Goal: Task Accomplishment & Management: Use online tool/utility

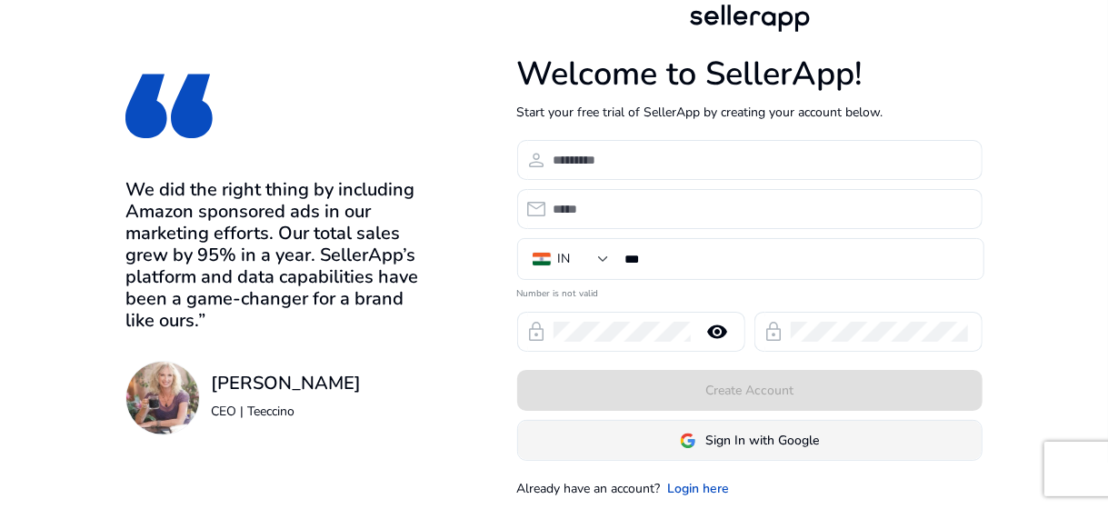
click at [680, 435] on img at bounding box center [688, 441] width 16 height 16
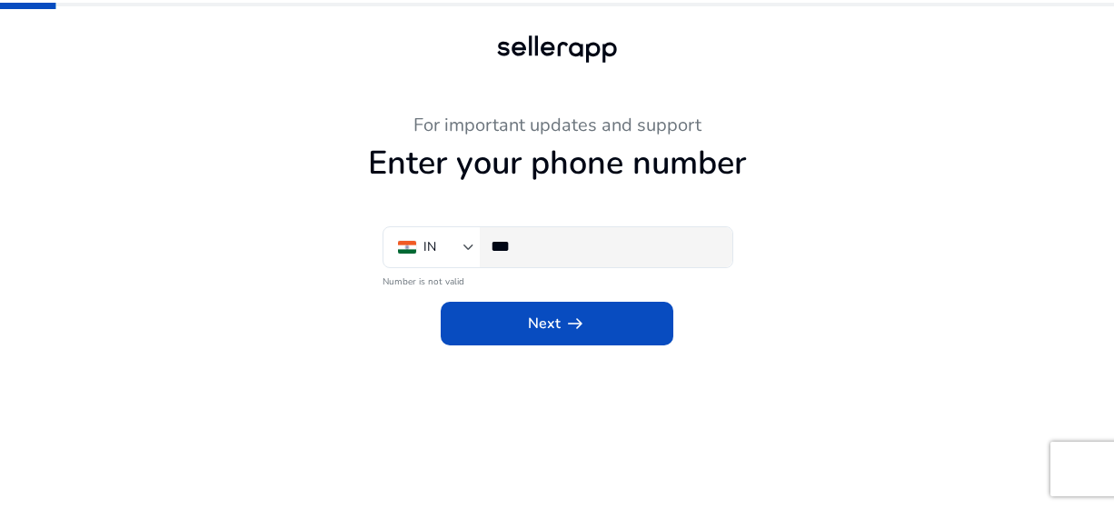
click at [559, 246] on input "***" at bounding box center [604, 246] width 227 height 20
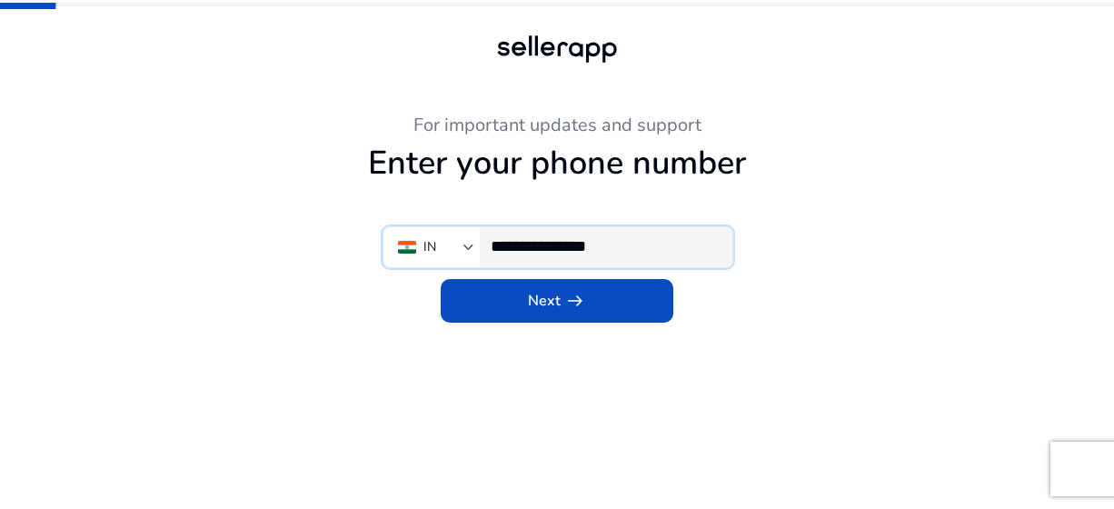
type input "**********"
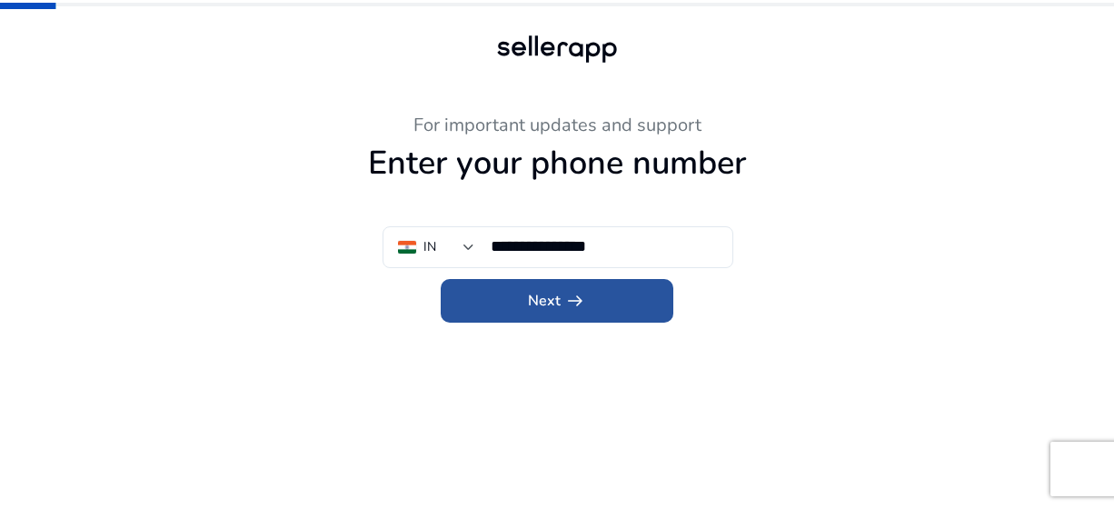
click at [559, 294] on span "Next arrow_right_alt" at bounding box center [557, 301] width 58 height 22
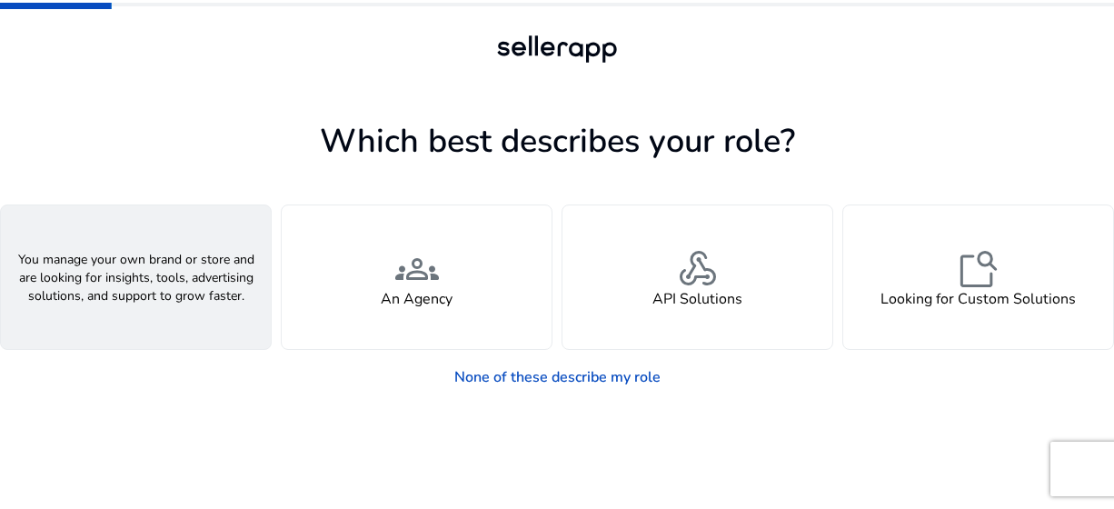
click at [219, 269] on div "person A Seller" at bounding box center [136, 277] width 270 height 144
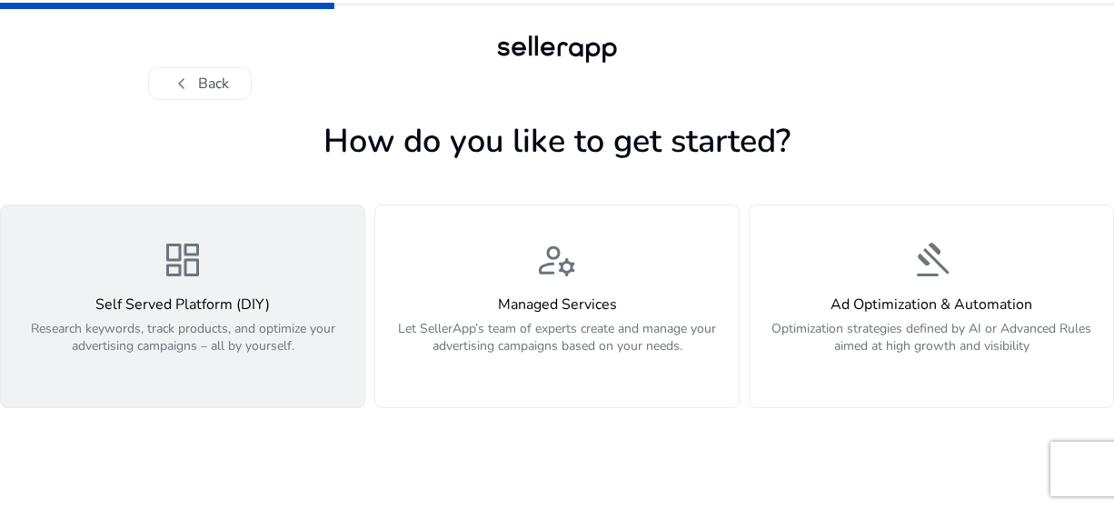
click at [287, 350] on p "Research keywords, track products, and optimize your advertising campaigns – al…" at bounding box center [183, 347] width 342 height 55
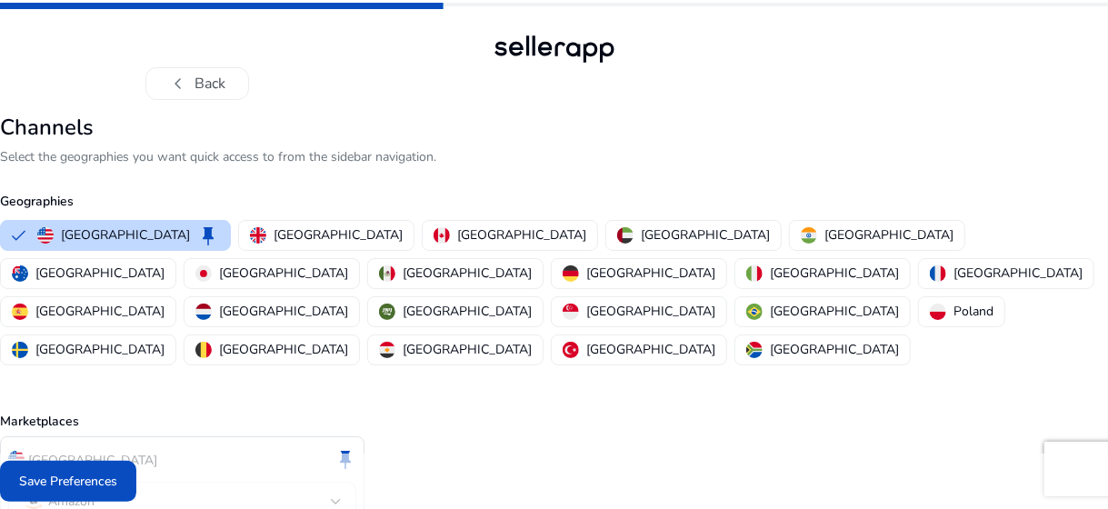
click at [185, 444] on div "United States keep" at bounding box center [182, 459] width 348 height 31
click at [801, 225] on div "[GEOGRAPHIC_DATA]" at bounding box center [877, 234] width 153 height 19
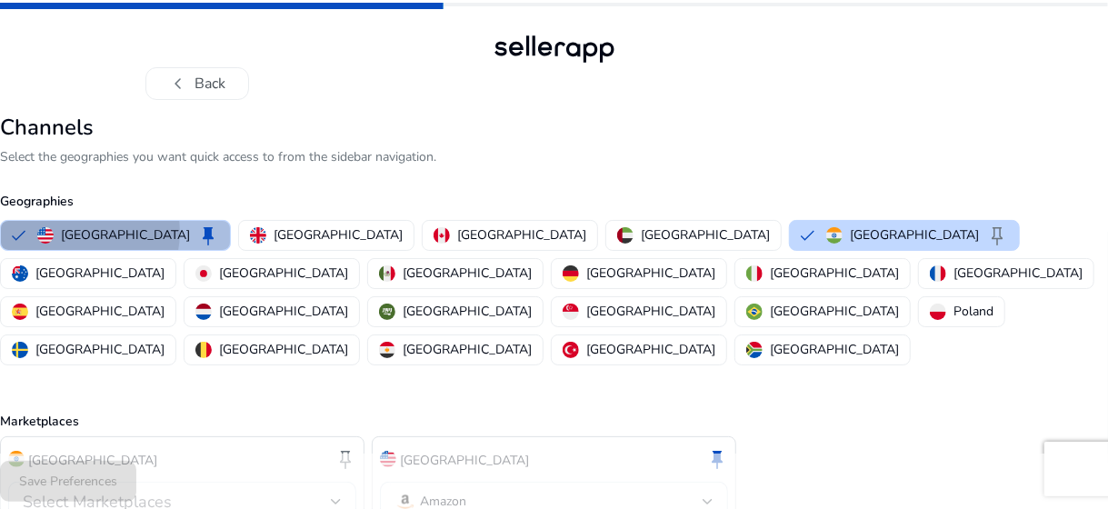
click at [81, 232] on p "[GEOGRAPHIC_DATA]" at bounding box center [125, 234] width 129 height 19
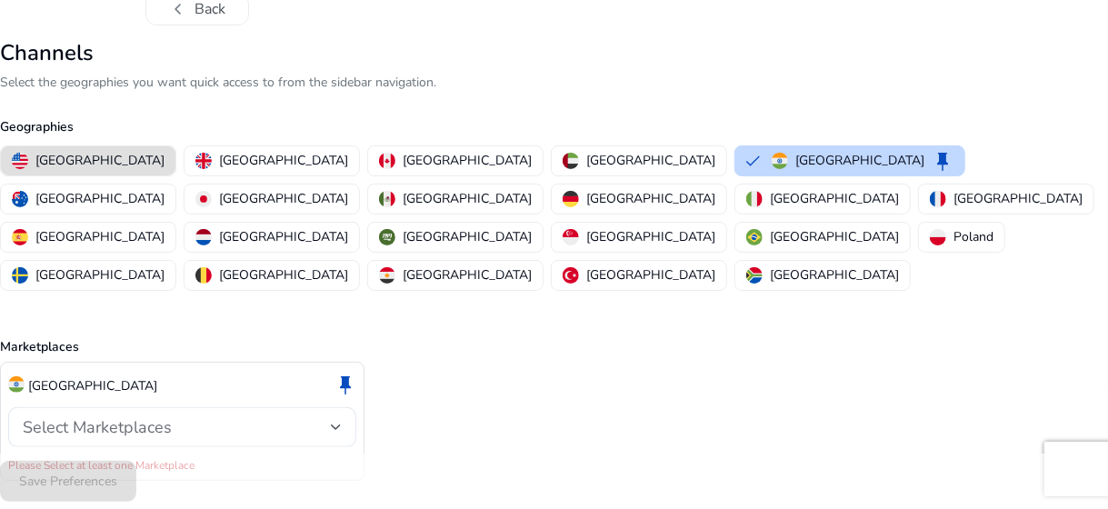
scroll to position [75, 0]
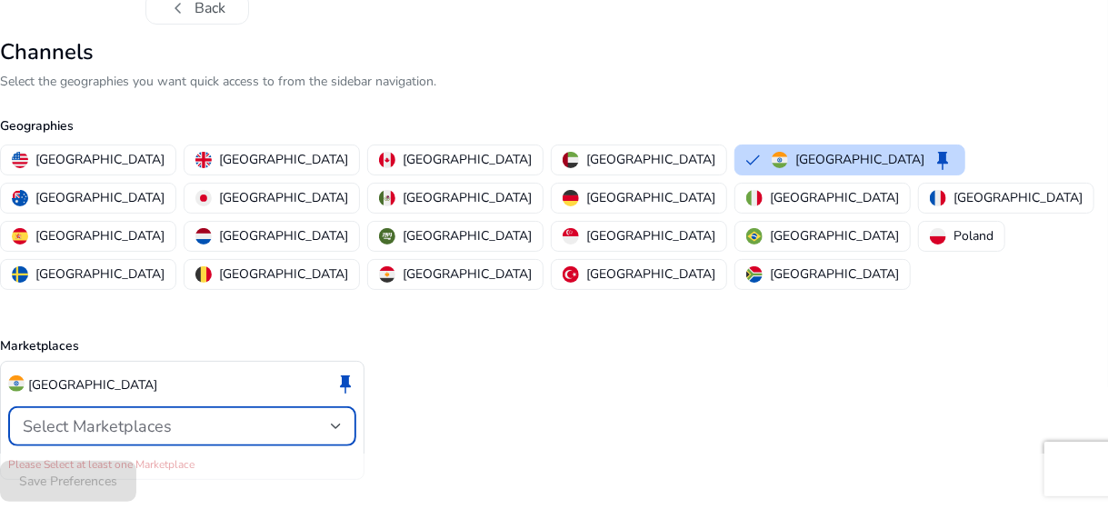
click at [219, 416] on div "Select Marketplaces" at bounding box center [177, 426] width 308 height 20
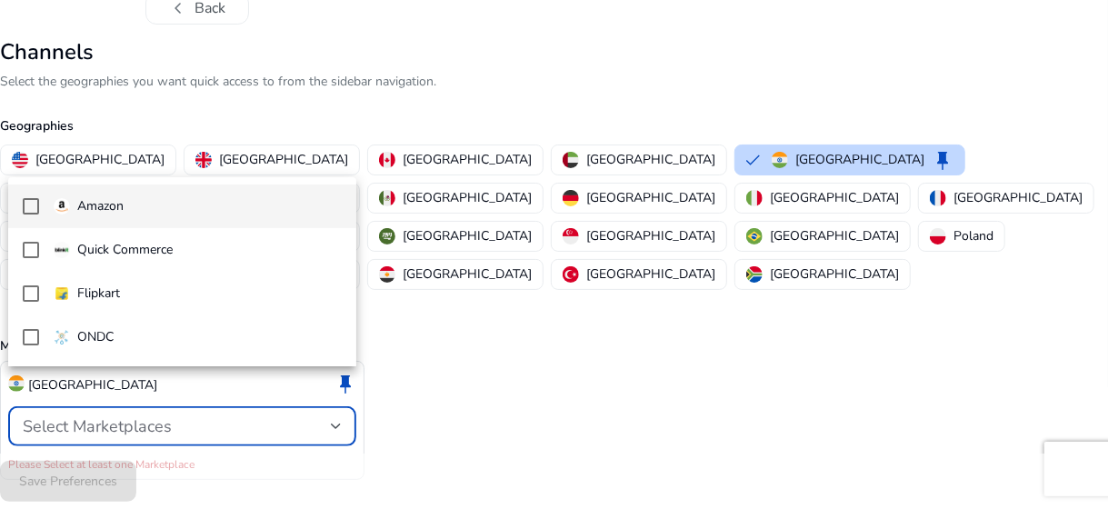
click at [219, 394] on div at bounding box center [554, 254] width 1108 height 509
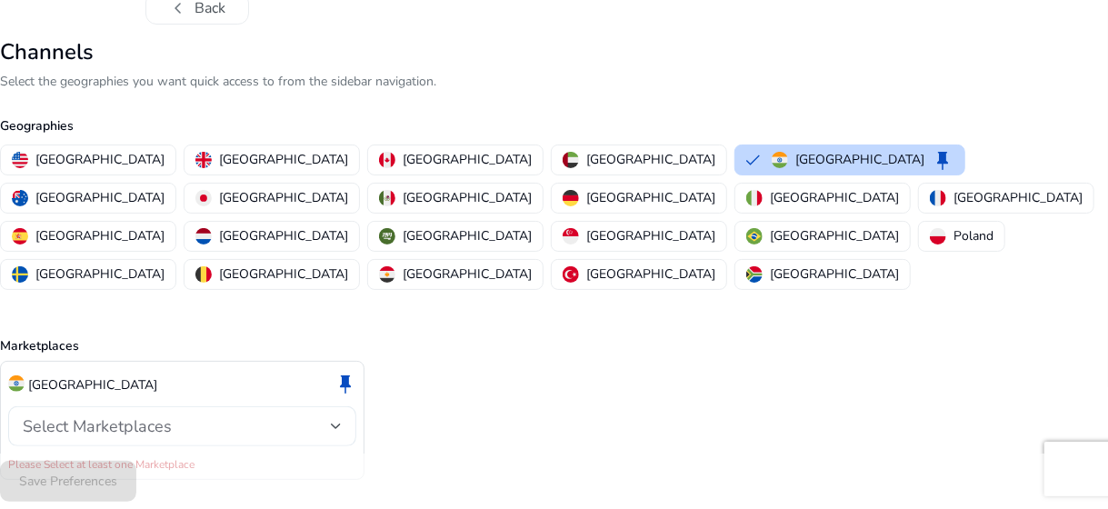
click at [219, 416] on div "Select Marketplaces" at bounding box center [177, 426] width 308 height 20
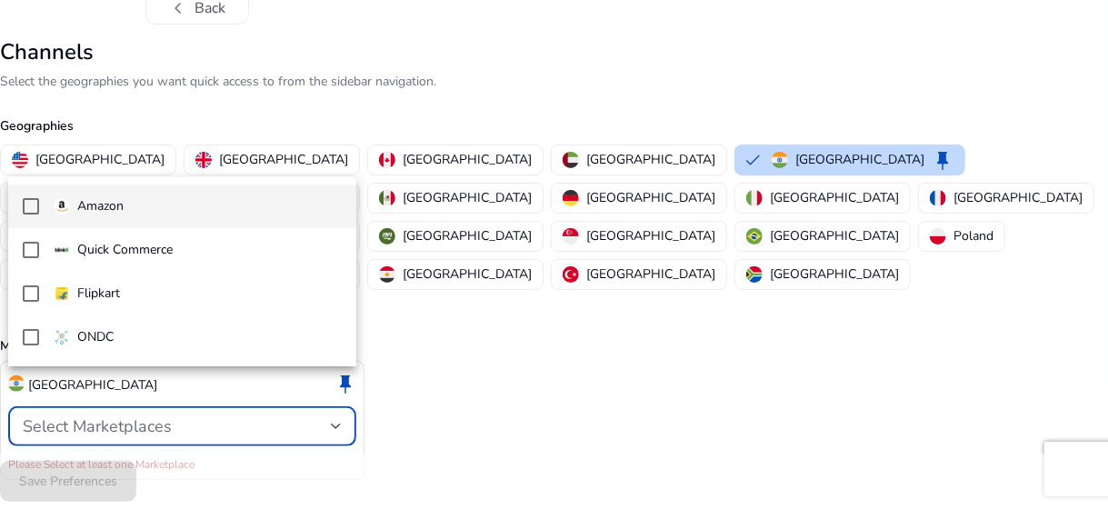
click at [30, 207] on mat-pseudo-checkbox at bounding box center [31, 206] width 16 height 16
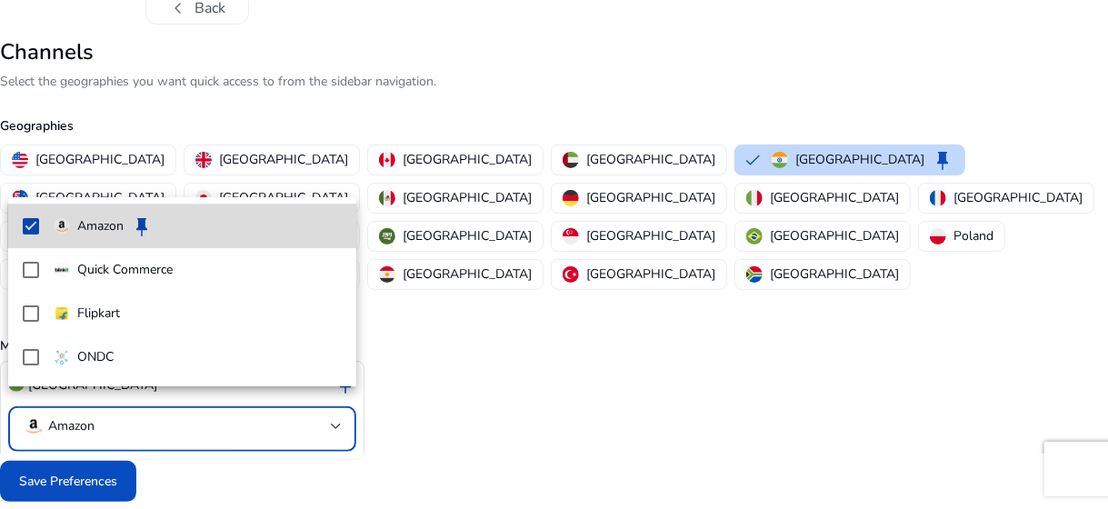
scroll to position [55, 0]
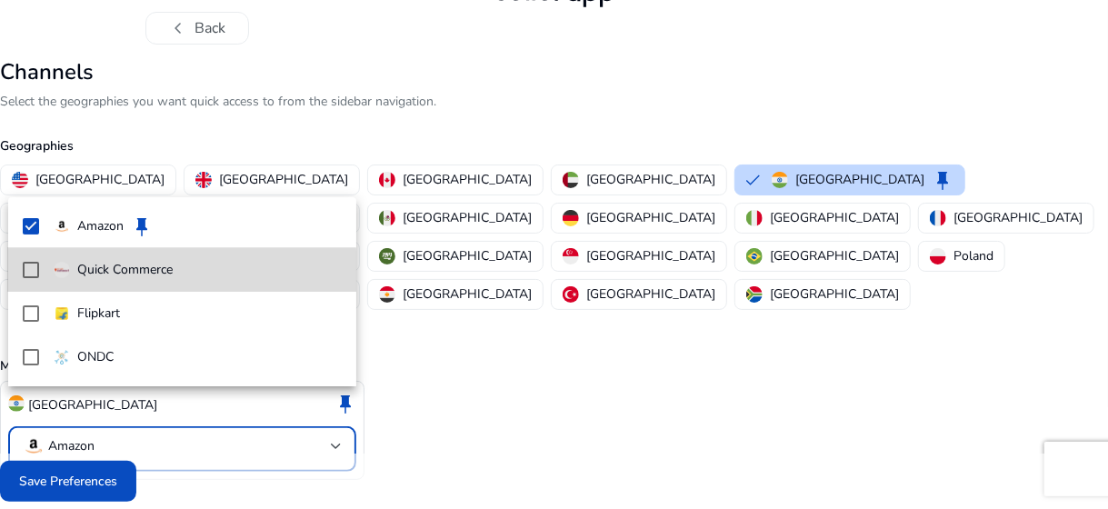
click at [29, 272] on mat-pseudo-checkbox at bounding box center [31, 270] width 16 height 16
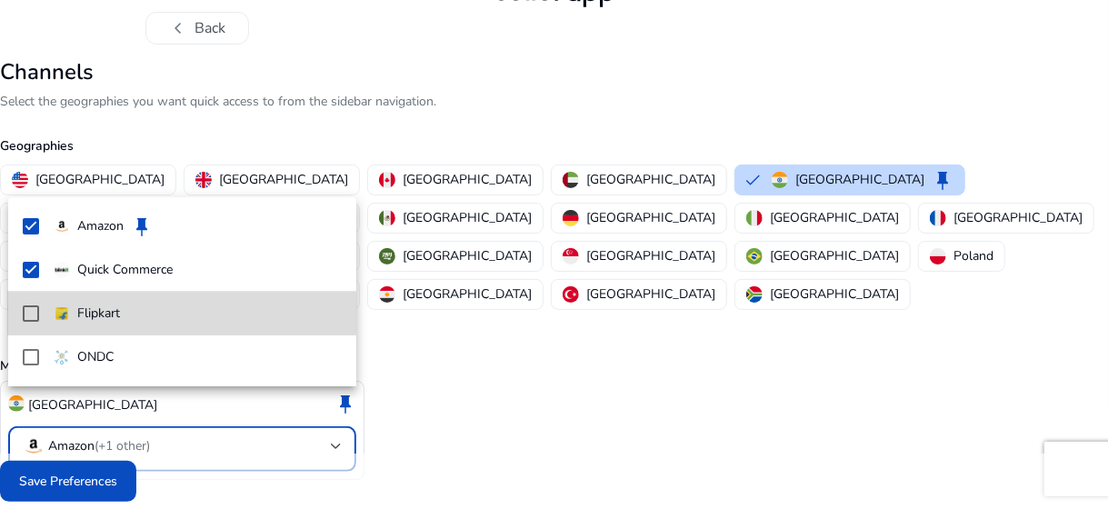
click at [29, 301] on mat-option "Flipkart" at bounding box center [182, 314] width 349 height 44
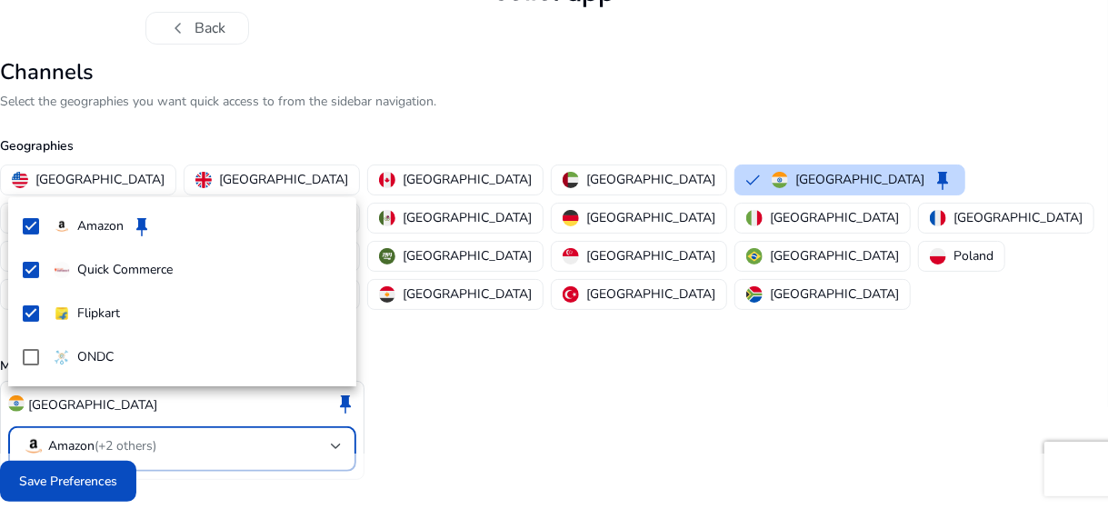
click at [108, 440] on div at bounding box center [554, 254] width 1108 height 509
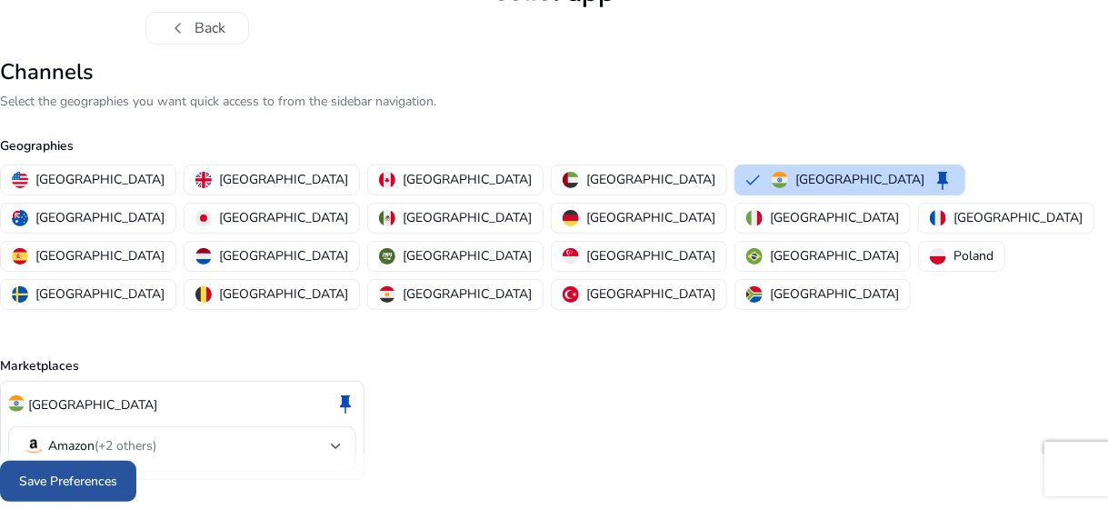
click at [92, 468] on span at bounding box center [68, 482] width 136 height 44
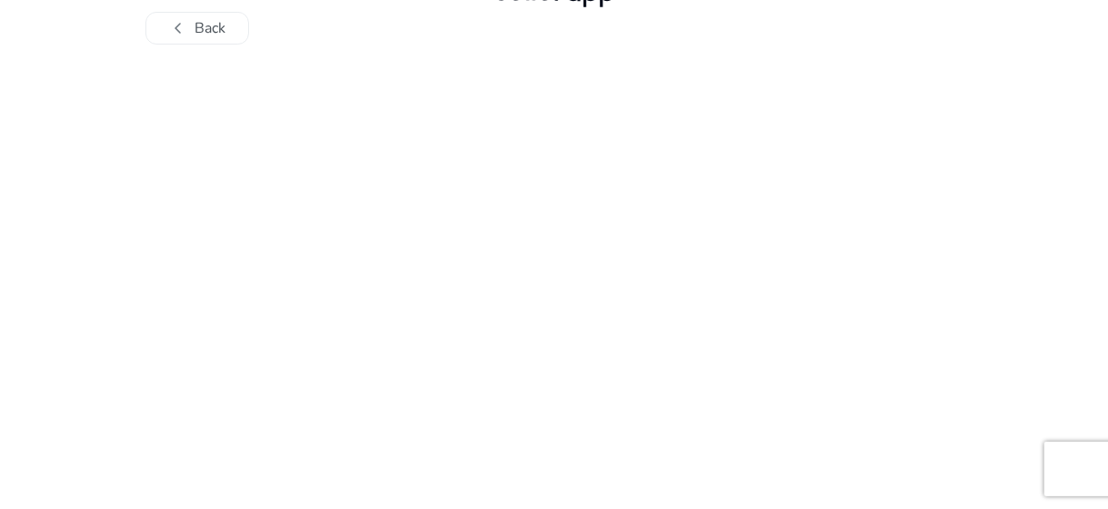
scroll to position [0, 0]
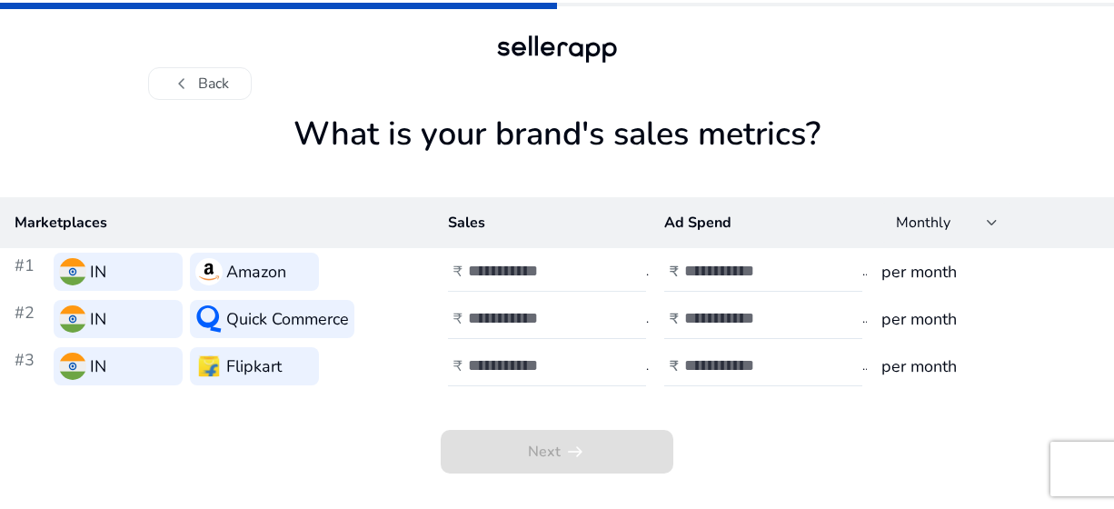
click at [558, 283] on div at bounding box center [550, 272] width 164 height 40
click at [770, 285] on div at bounding box center [766, 272] width 164 height 40
click at [753, 272] on input "number" at bounding box center [745, 271] width 123 height 20
type input "*"
click at [730, 306] on div at bounding box center [766, 319] width 164 height 40
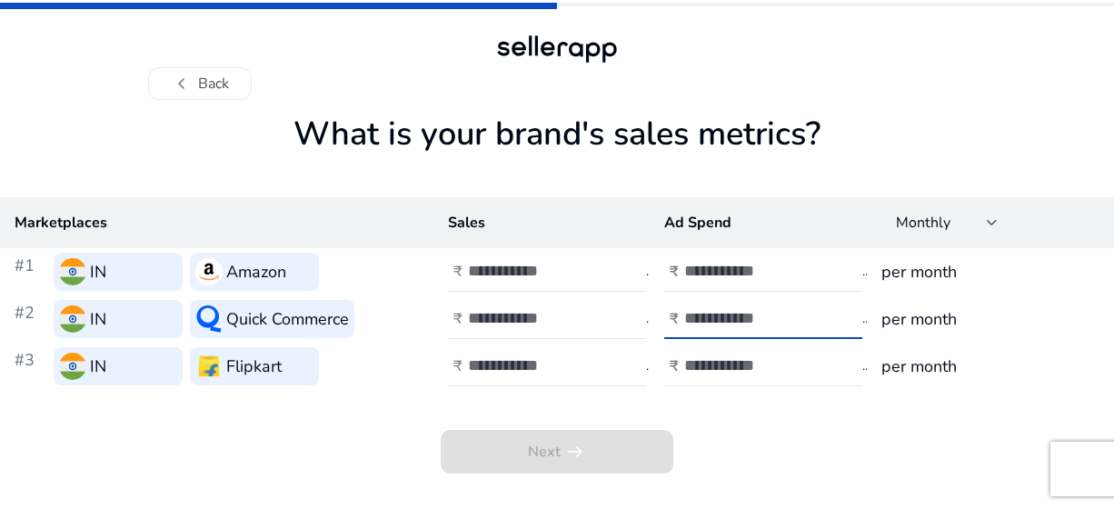
type input "*"
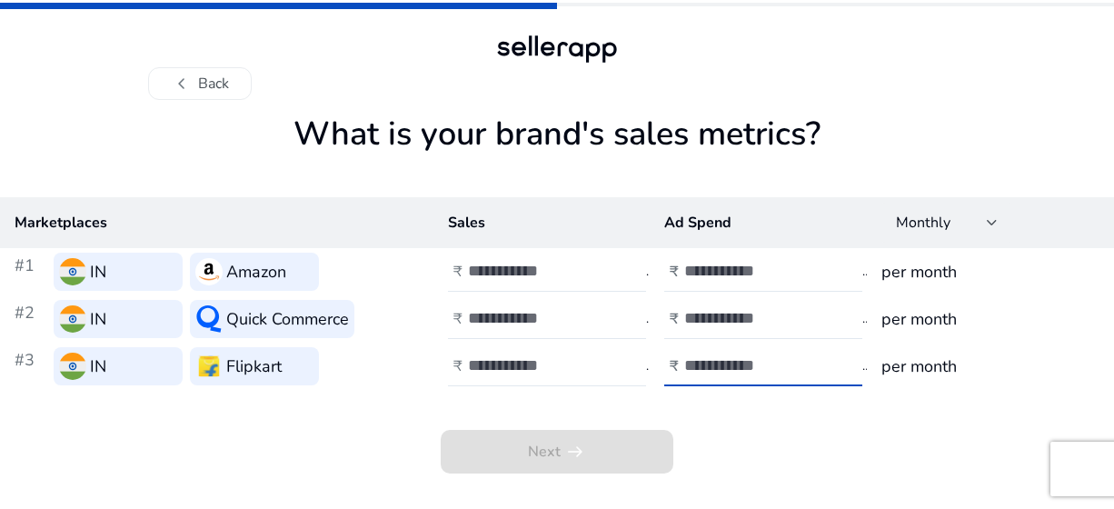
click at [695, 365] on input "number" at bounding box center [745, 365] width 123 height 20
type input "*"
click at [546, 268] on input "number" at bounding box center [529, 271] width 123 height 20
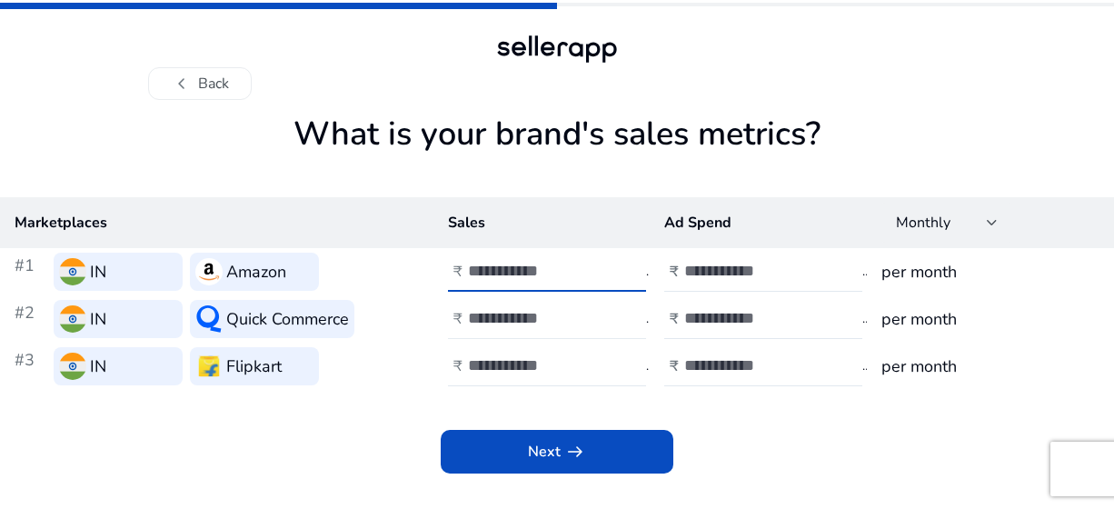
type input "*"
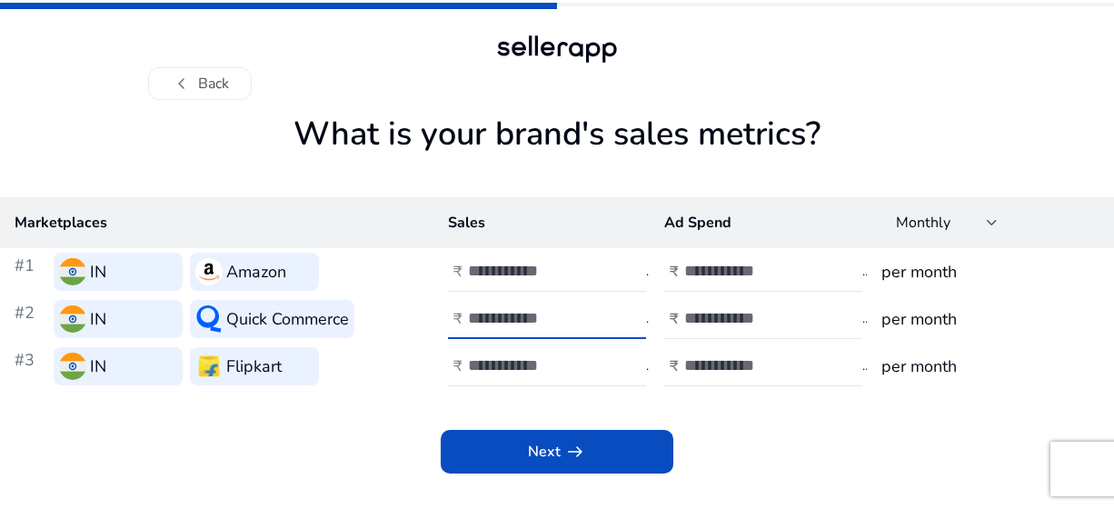
click at [515, 324] on input "number" at bounding box center [529, 318] width 123 height 20
type input "*"
click at [503, 363] on input "number" at bounding box center [529, 365] width 123 height 20
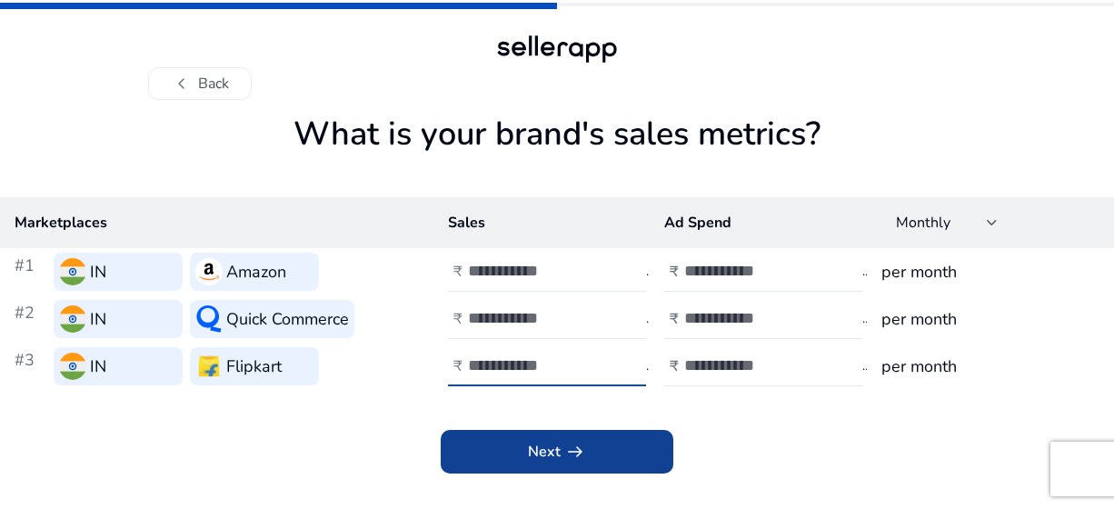
type input "*"
click at [532, 444] on span "Next arrow_right_alt" at bounding box center [557, 452] width 58 height 22
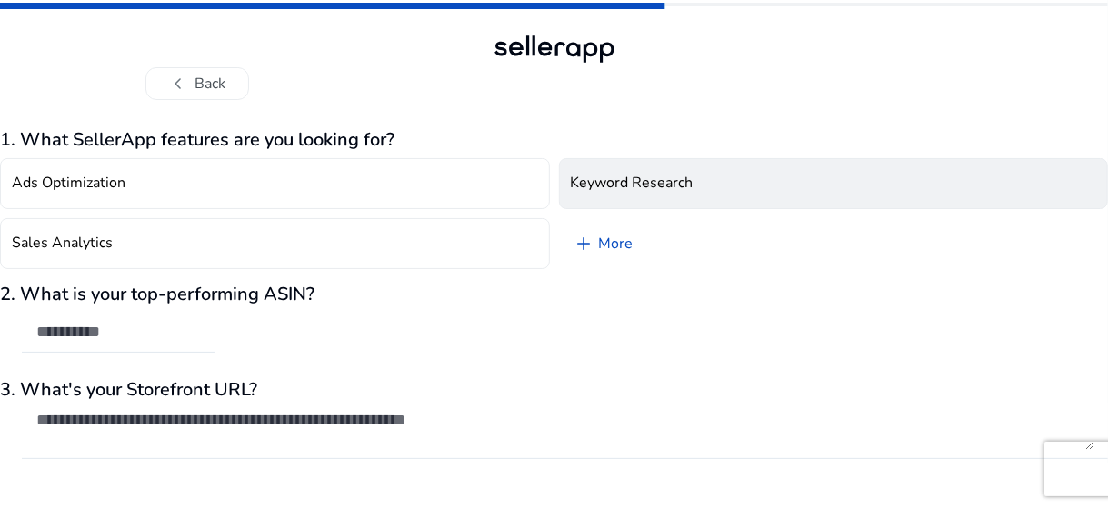
click at [577, 175] on h4 "Keyword Research" at bounding box center [632, 183] width 123 height 17
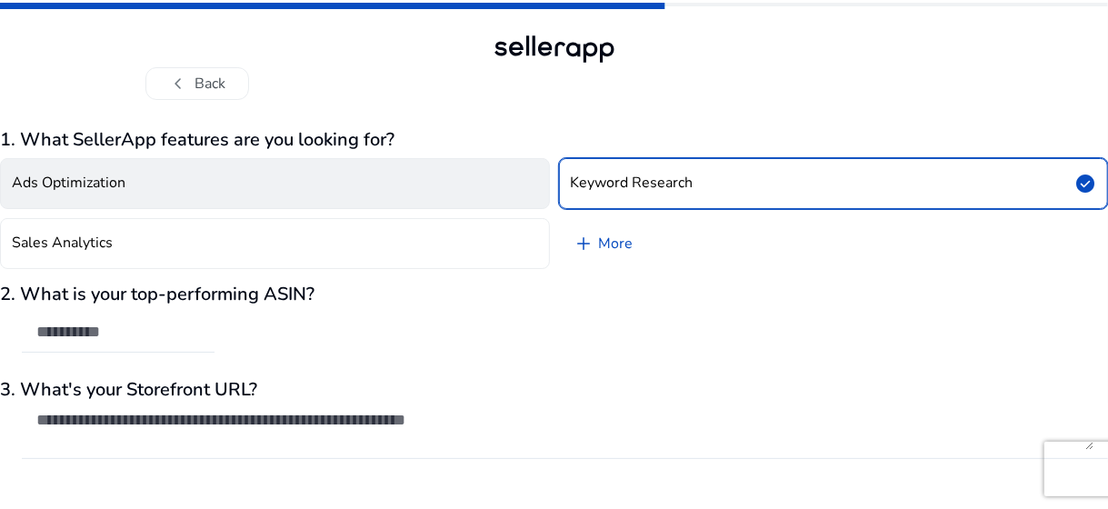
click at [534, 181] on button "Ads Optimization" at bounding box center [275, 183] width 550 height 51
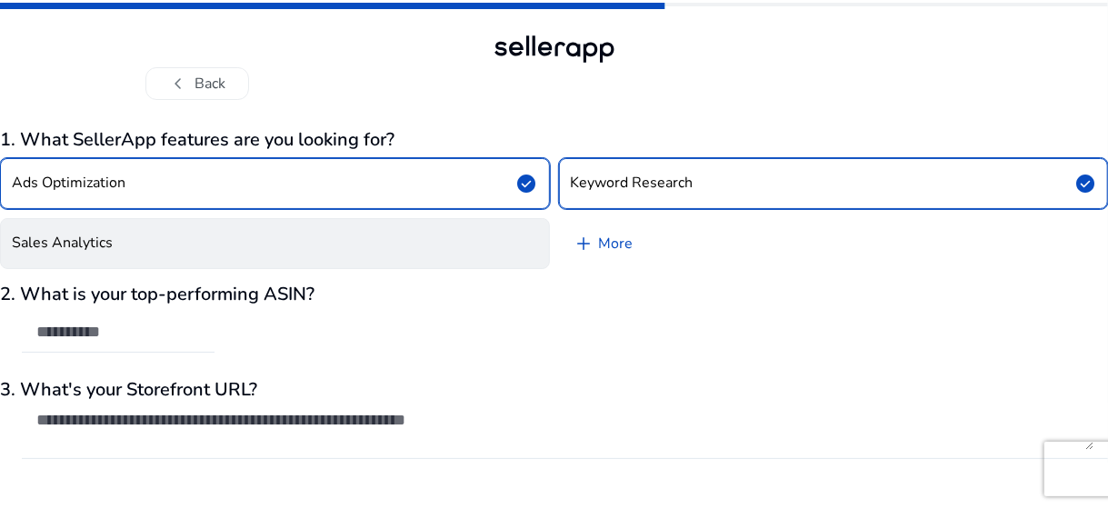
click at [501, 221] on button "Sales Analytics" at bounding box center [275, 243] width 550 height 51
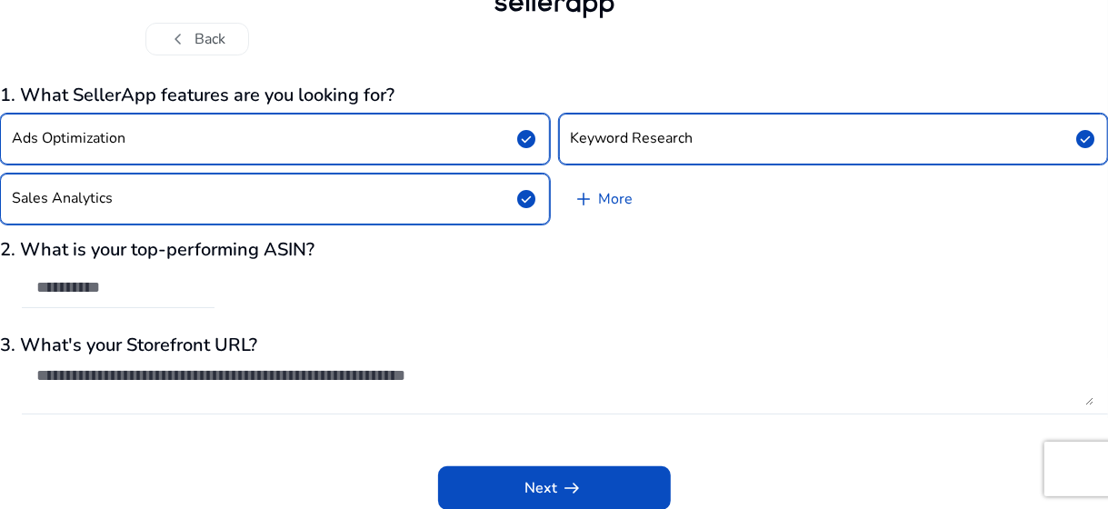
scroll to position [45, 0]
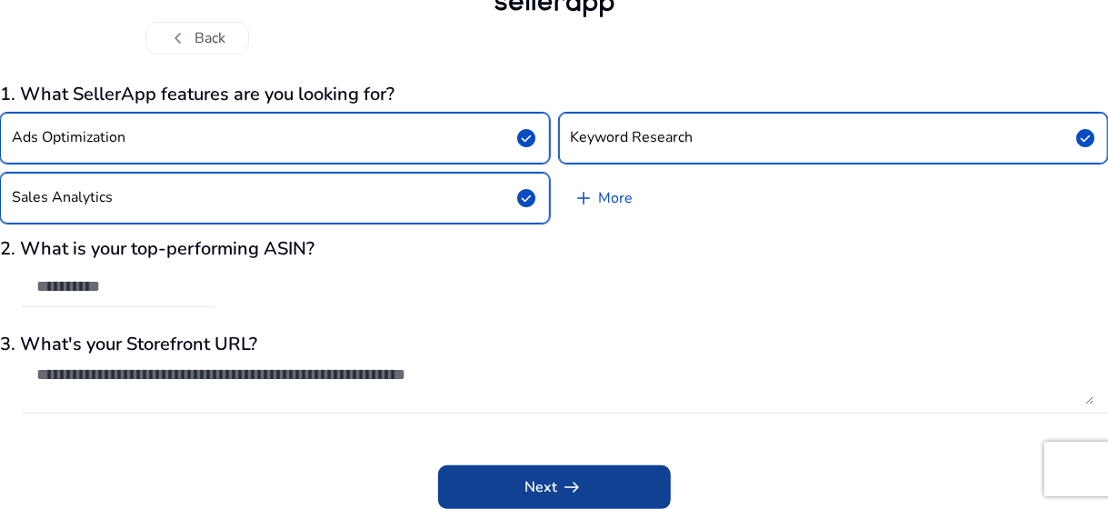
click at [515, 484] on span at bounding box center [554, 487] width 233 height 44
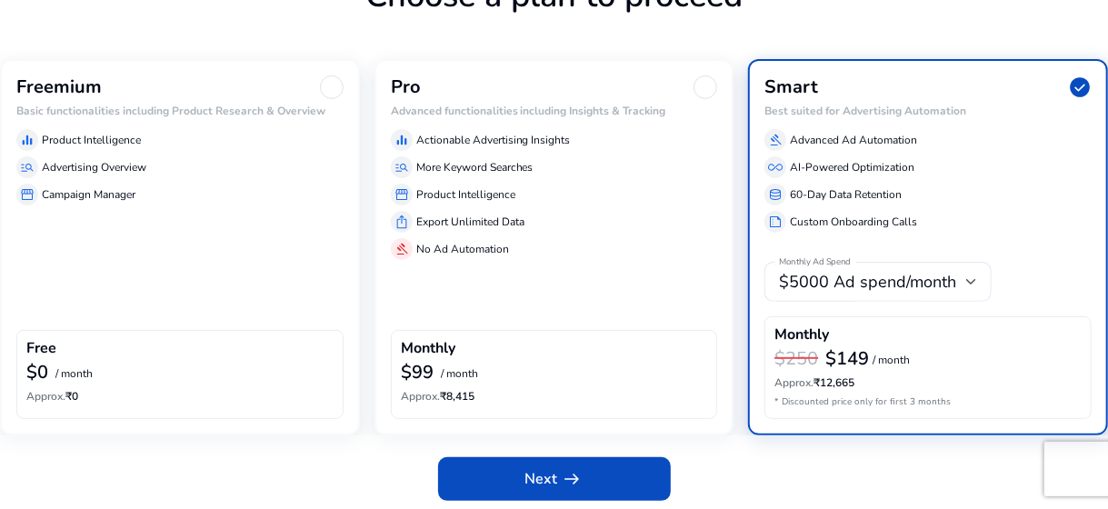
scroll to position [151, 0]
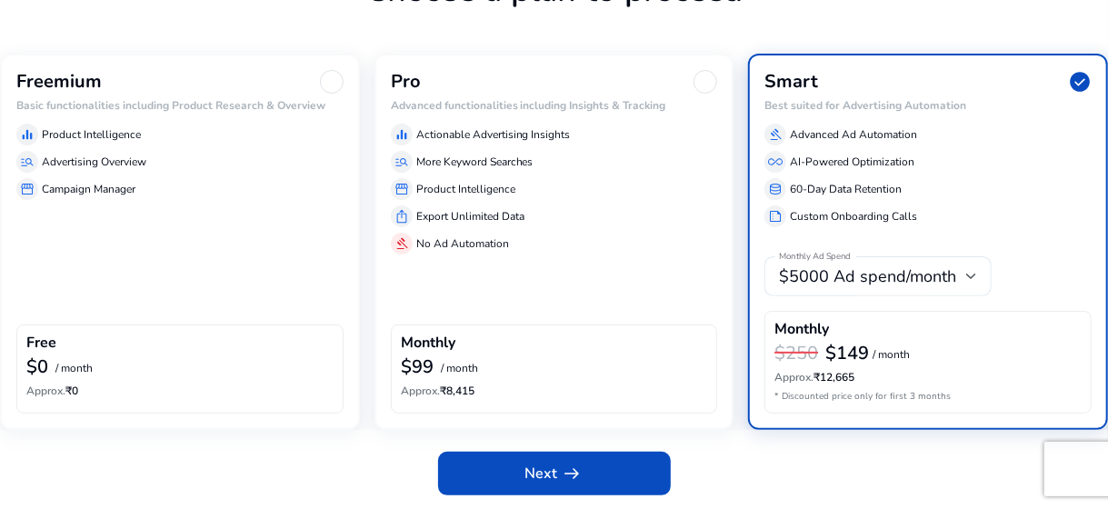
click at [235, 219] on div "Freemium Basic functionalities including Product Research & Overview equalizer …" at bounding box center [180, 241] width 360 height 375
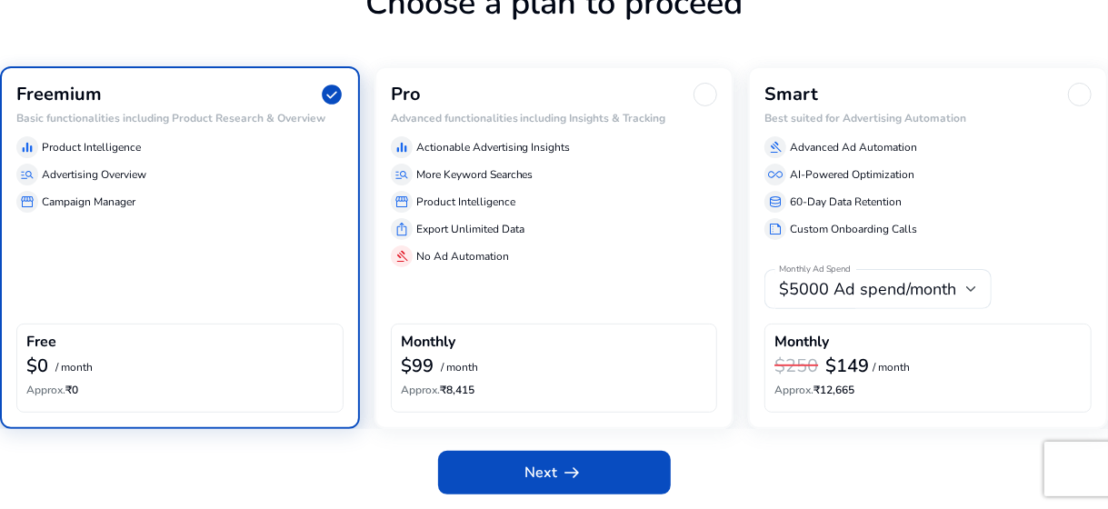
scroll to position [136, 0]
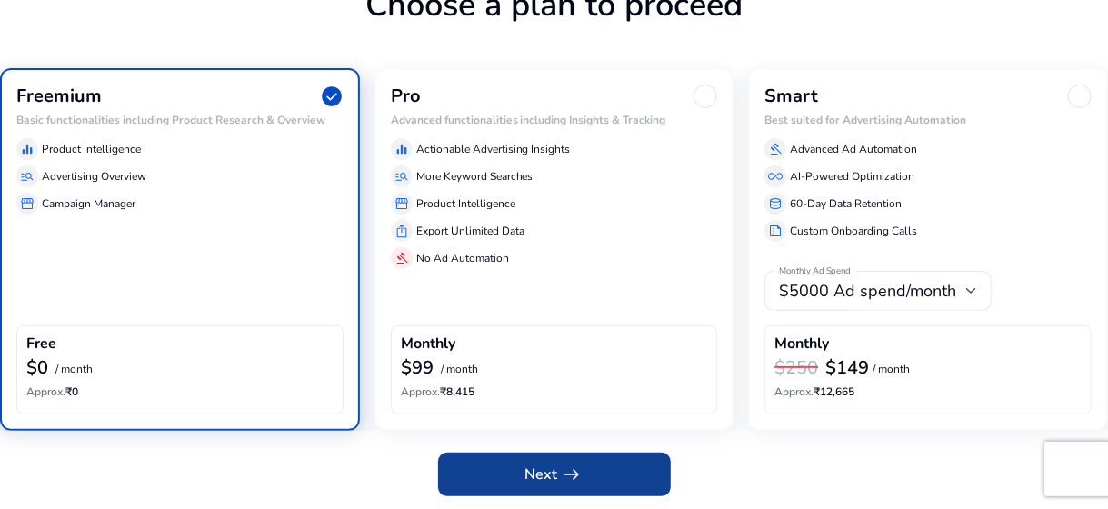
click at [525, 474] on span "Next arrow_right_alt" at bounding box center [554, 475] width 58 height 22
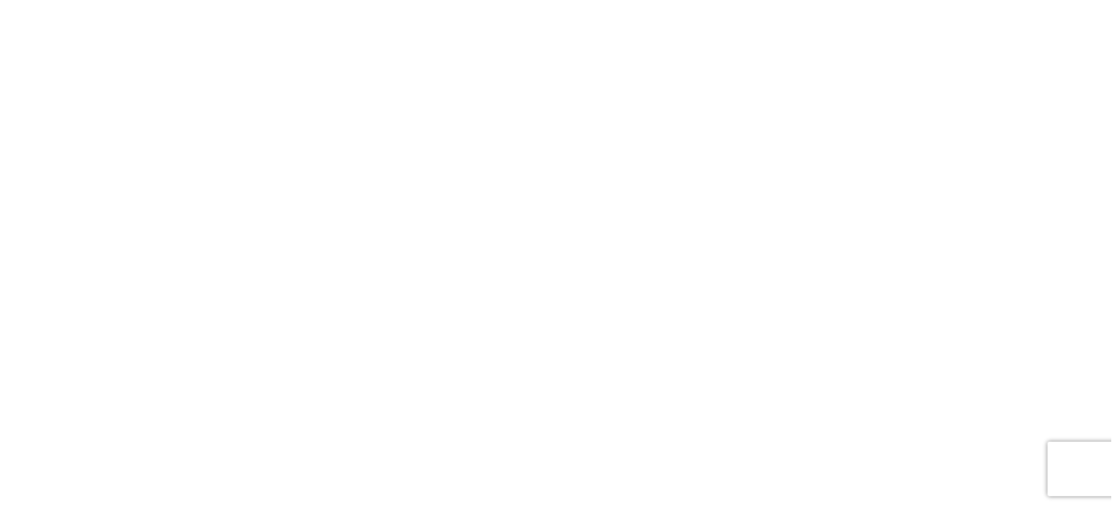
scroll to position [0, 0]
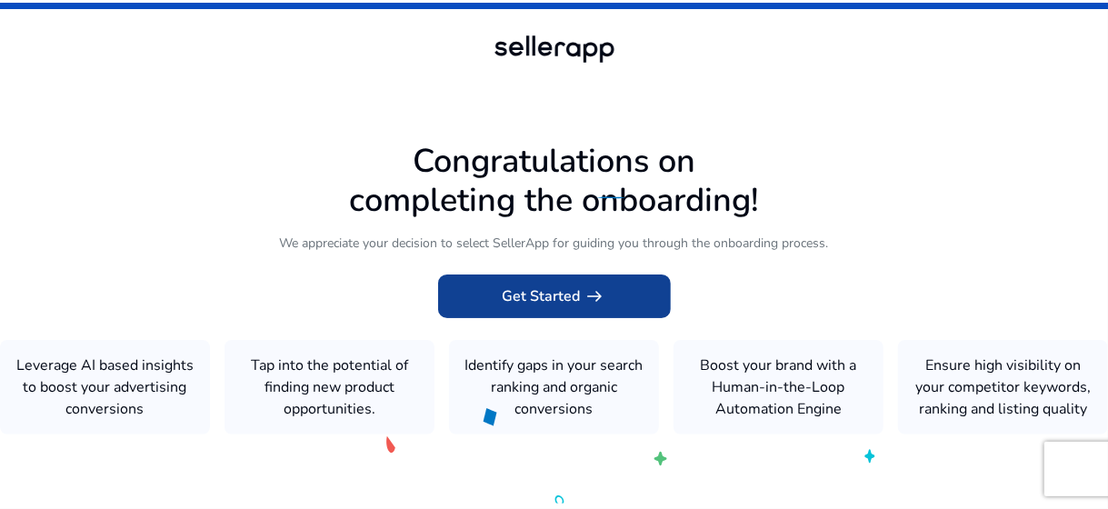
click at [583, 304] on app-icon "arrow_right_alt" at bounding box center [593, 296] width 25 height 22
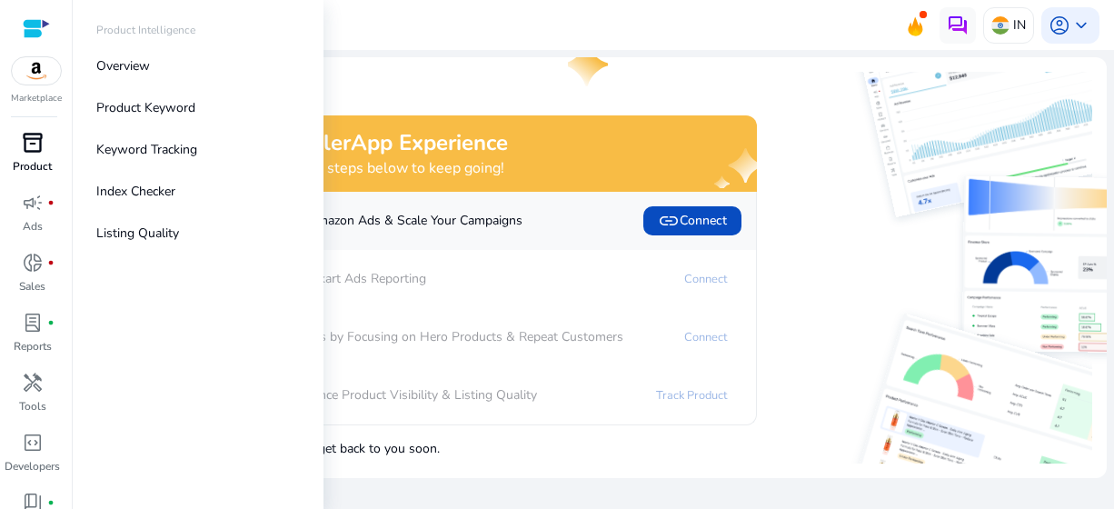
click at [30, 144] on span "inventory_2" at bounding box center [33, 143] width 22 height 22
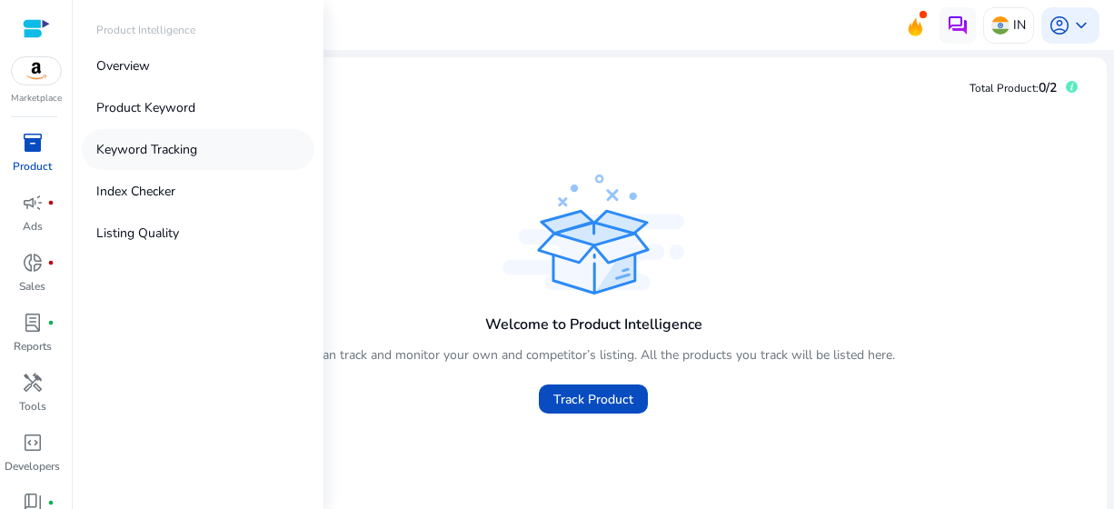
click at [115, 152] on p "Keyword Tracking" at bounding box center [146, 149] width 101 height 19
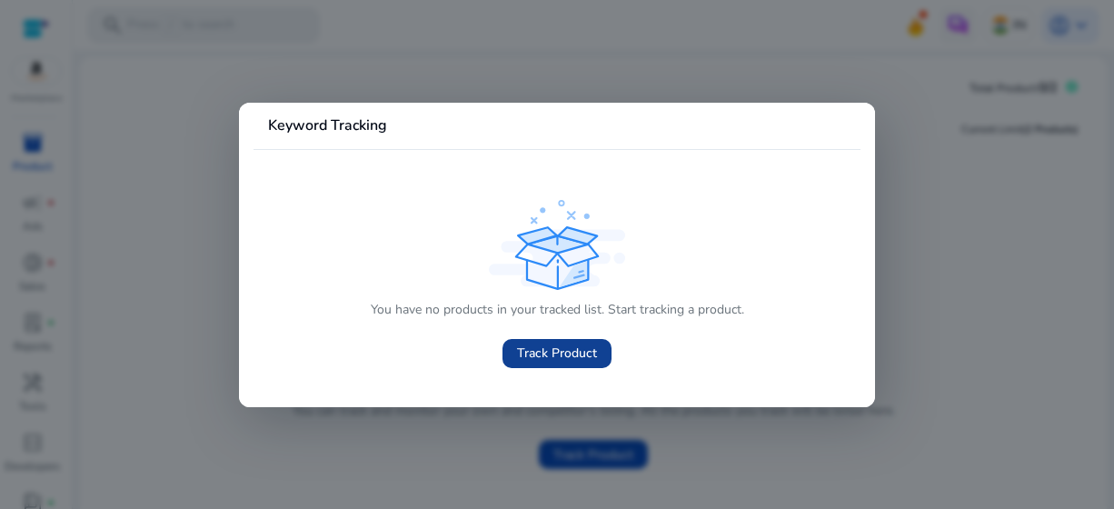
click at [546, 357] on span "Track Product" at bounding box center [557, 353] width 80 height 19
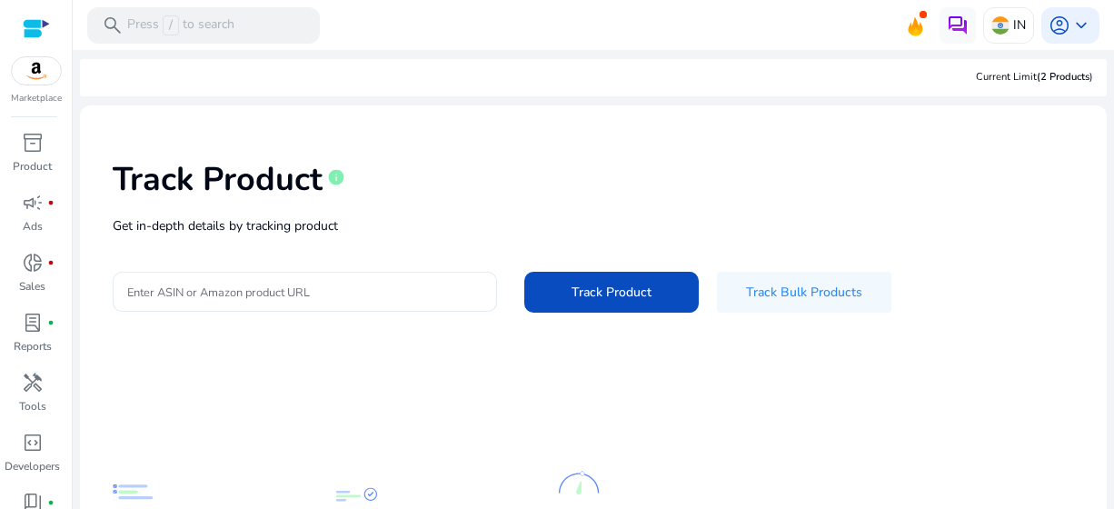
click at [425, 291] on input "Enter ASIN or Amazon product URL" at bounding box center [304, 292] width 355 height 20
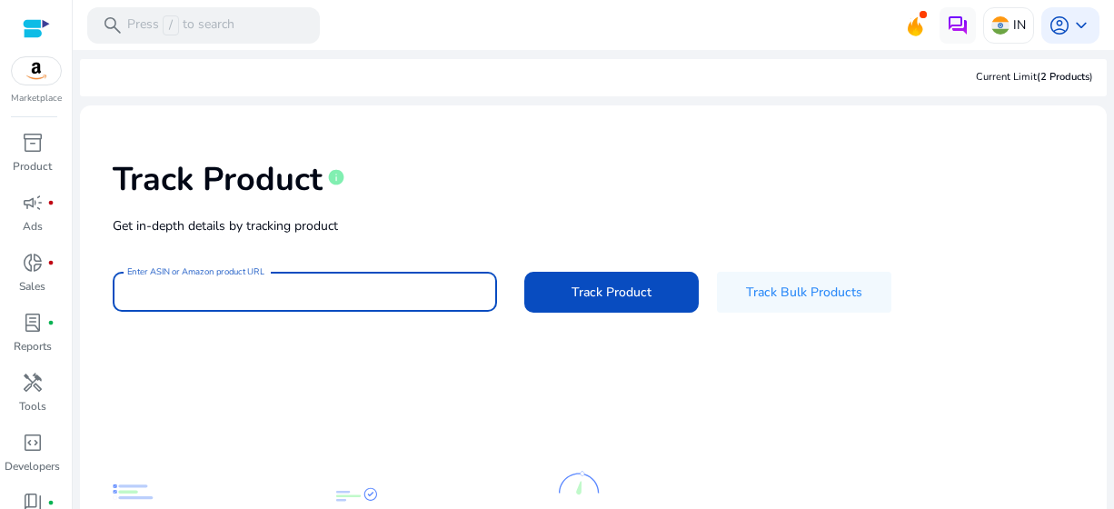
paste input "**********"
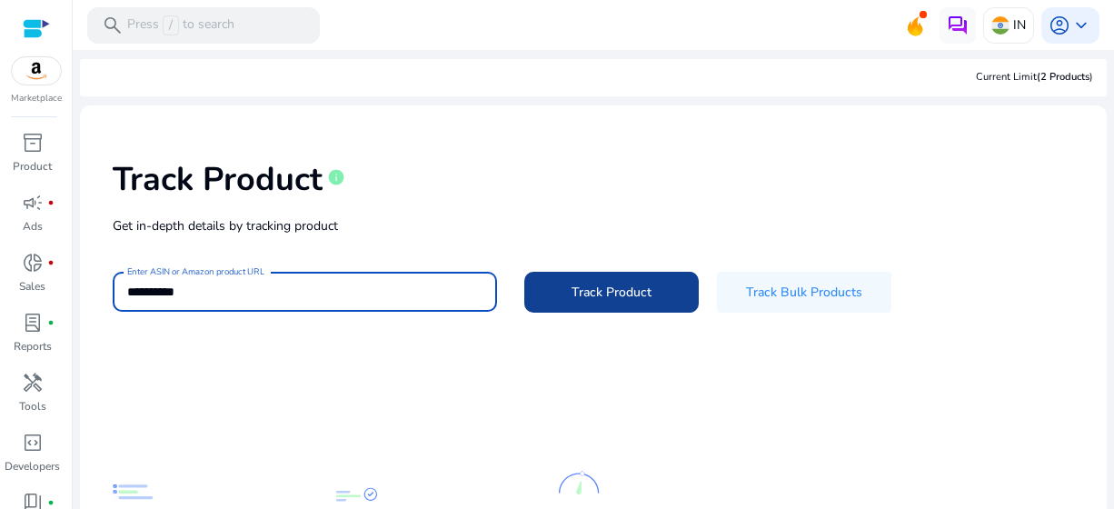
type input "**********"
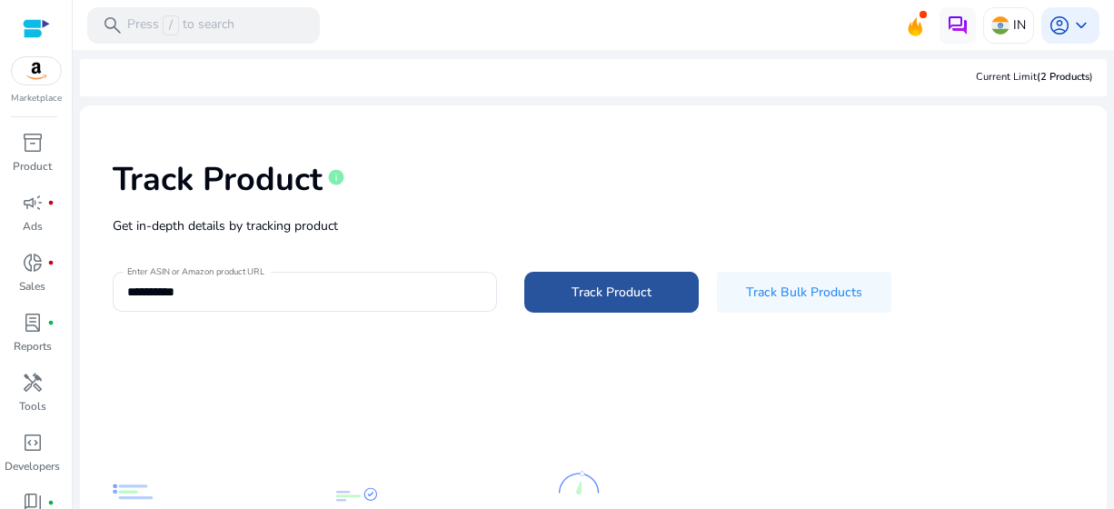
click at [579, 285] on span "Track Product" at bounding box center [612, 292] width 80 height 19
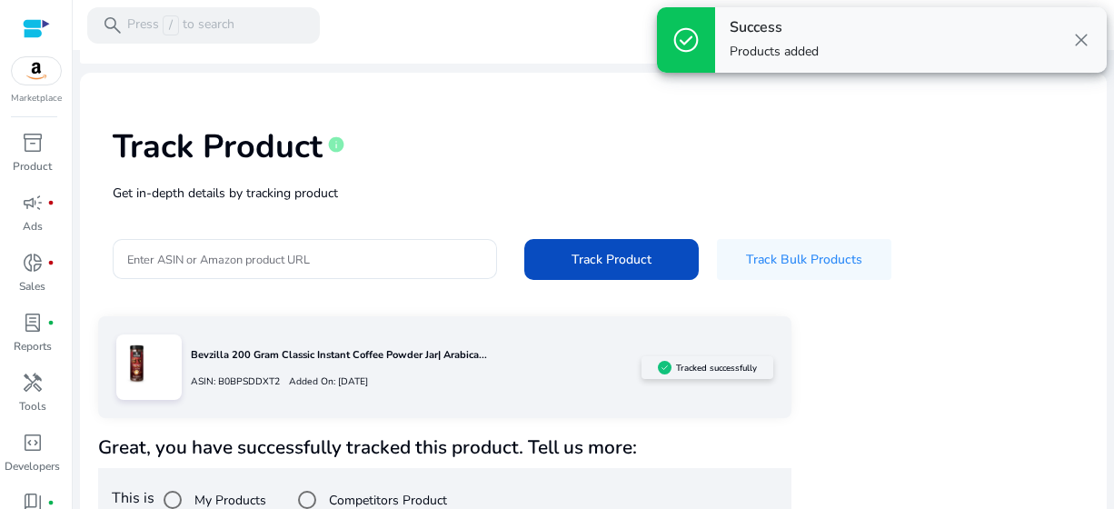
scroll to position [69, 0]
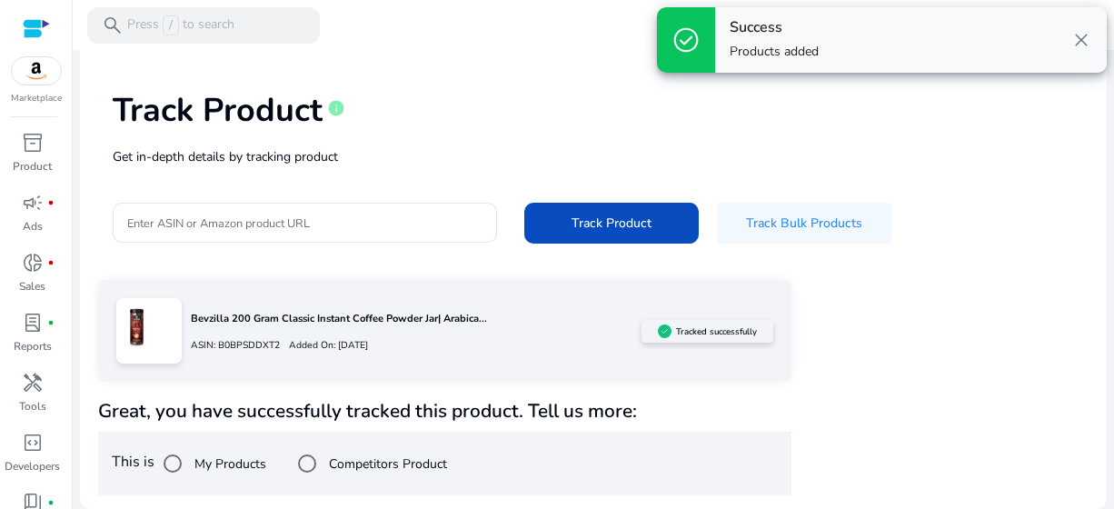
click at [1078, 44] on span "close" at bounding box center [1082, 40] width 22 height 22
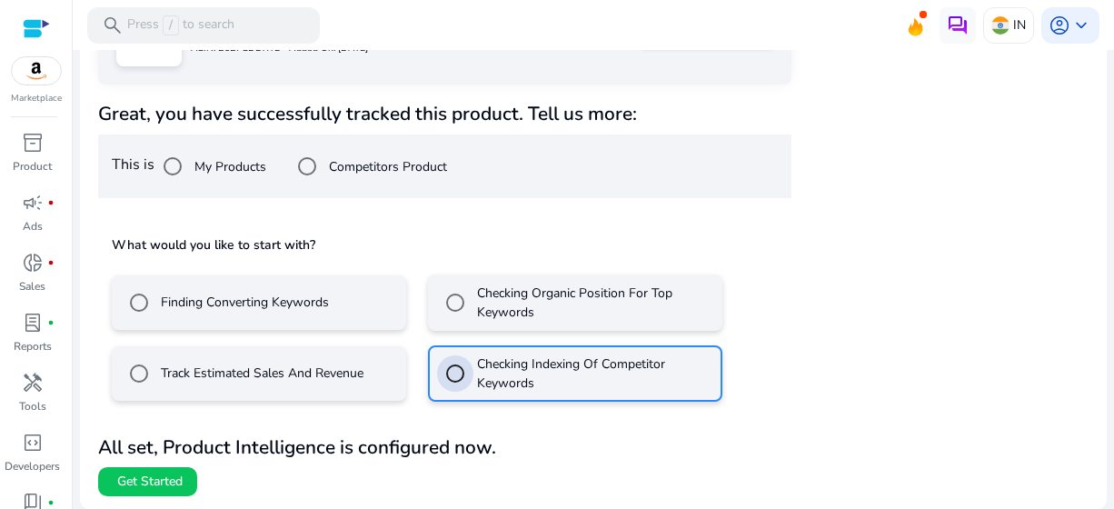
scroll to position [365, 0]
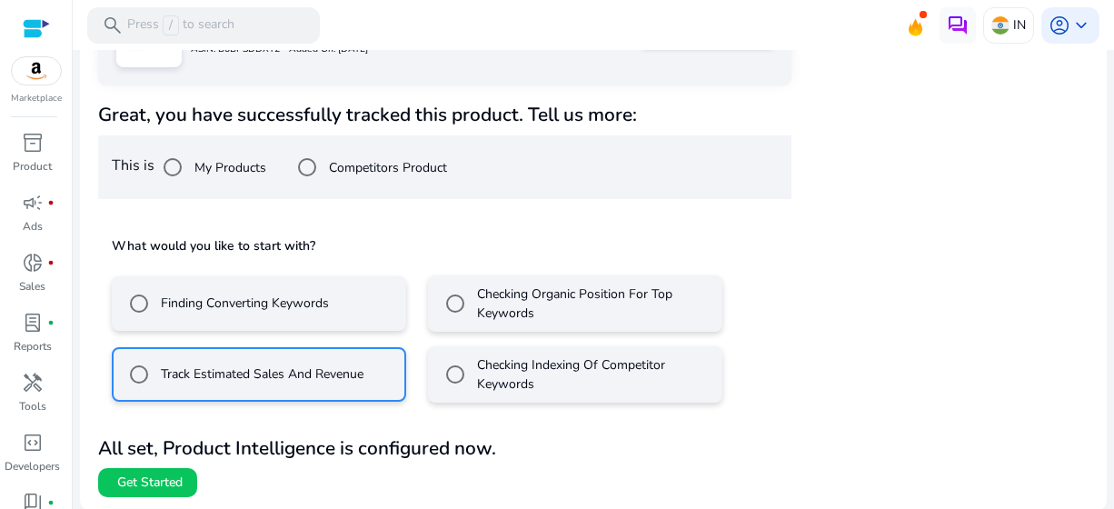
click at [428, 361] on mat-radio-button "Checking Indexing Of Competitor Keywords" at bounding box center [575, 374] width 294 height 56
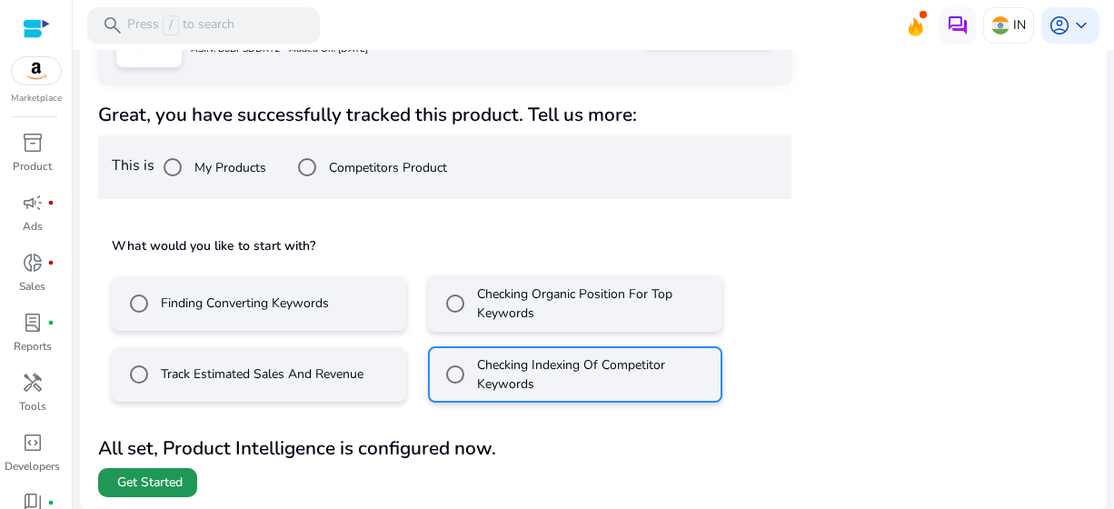
click at [98, 466] on span at bounding box center [147, 483] width 99 height 44
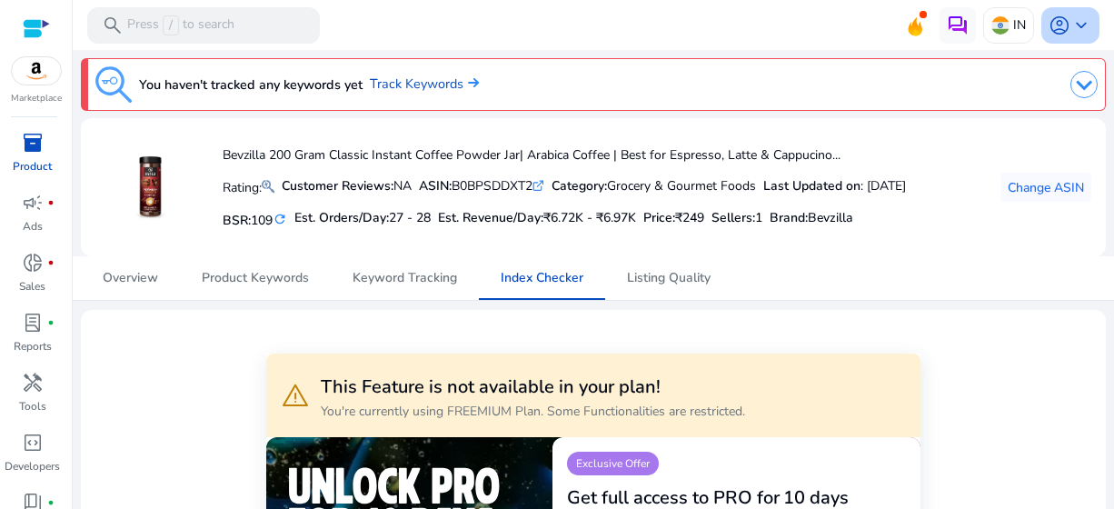
click at [1084, 27] on span "keyboard_arrow_down" at bounding box center [1082, 26] width 22 height 22
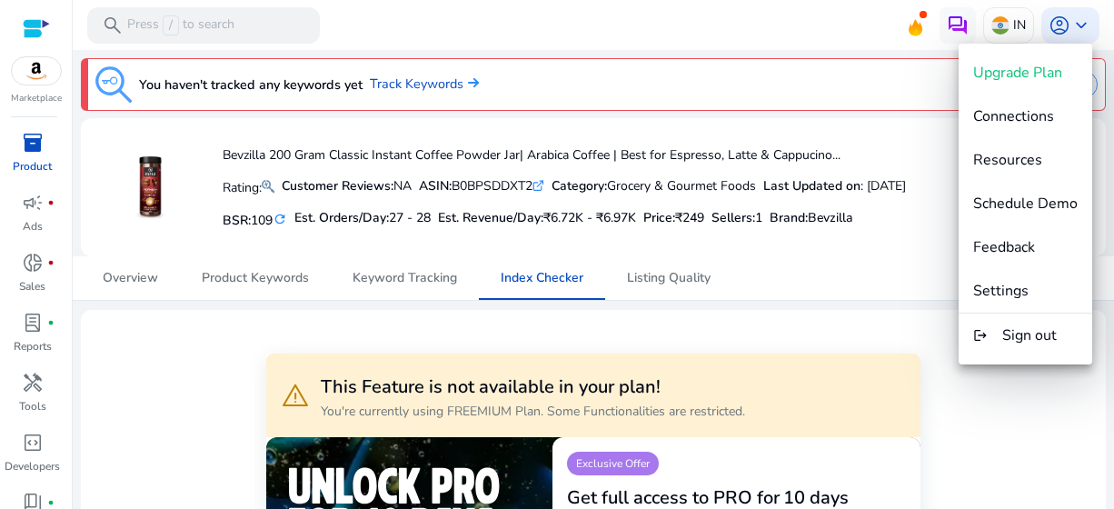
click at [916, 72] on div at bounding box center [557, 254] width 1114 height 509
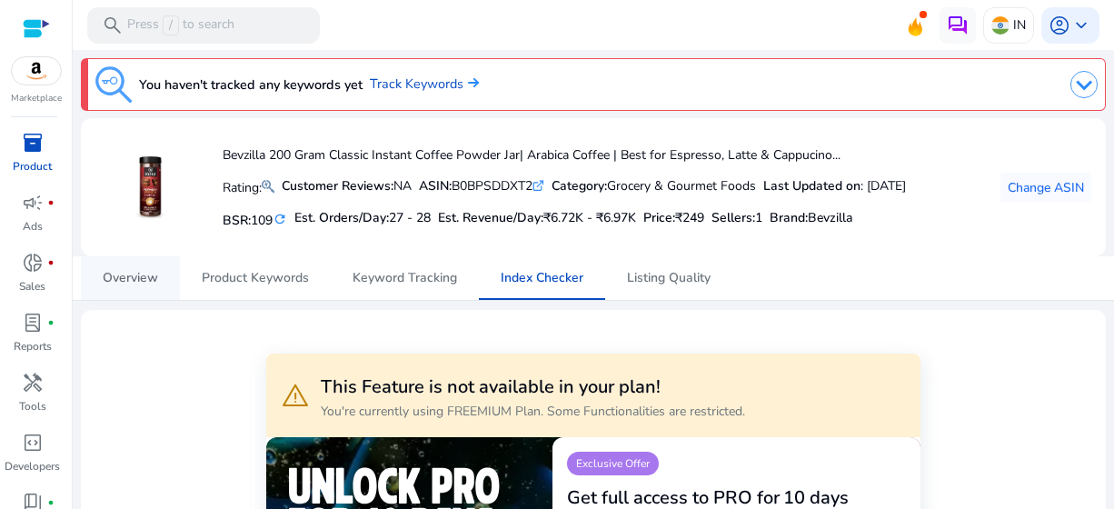
click at [112, 274] on span "Overview" at bounding box center [130, 278] width 55 height 13
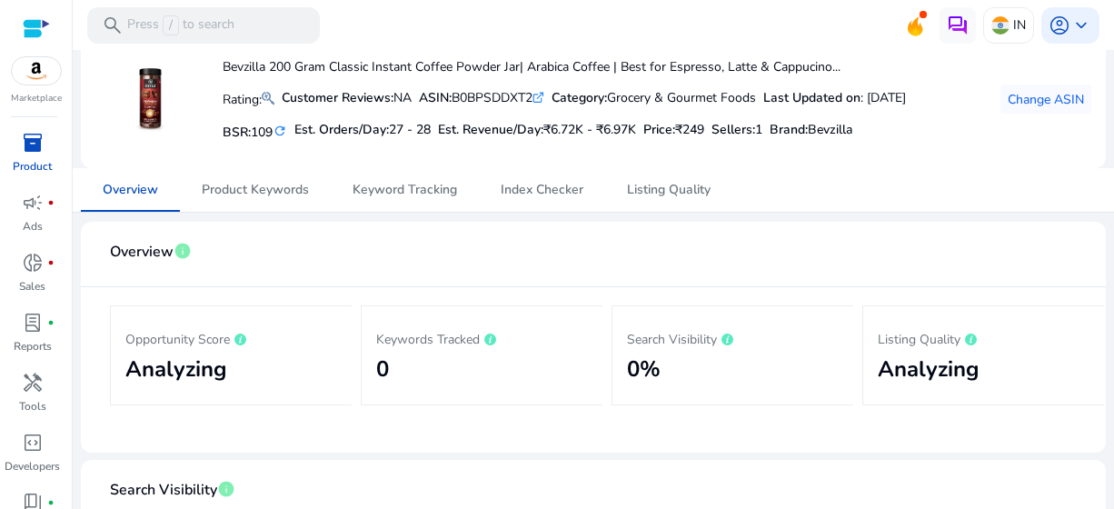
scroll to position [87, 0]
click at [267, 194] on span "Product Keywords" at bounding box center [255, 191] width 107 height 13
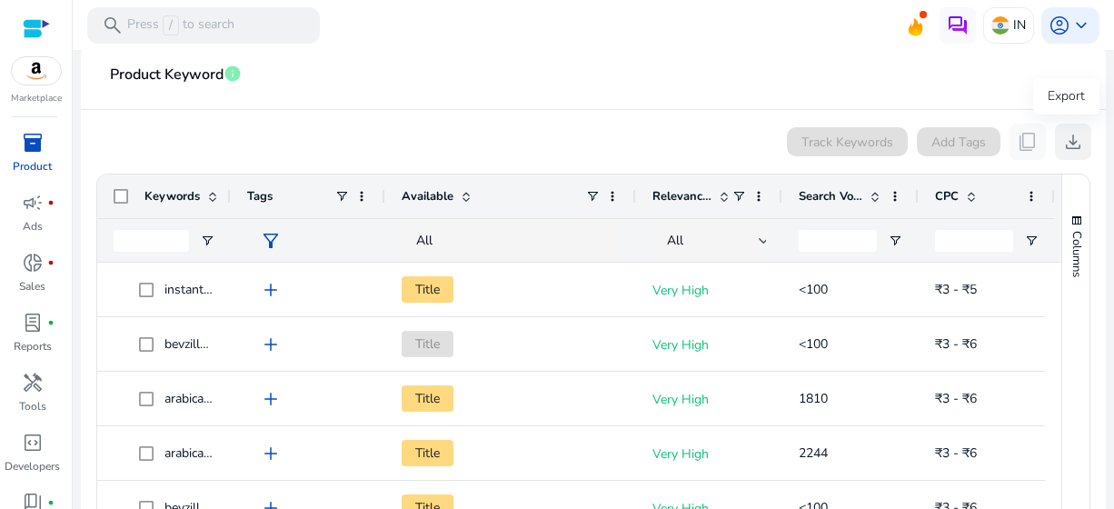
click at [1063, 132] on span "download" at bounding box center [1073, 142] width 22 height 22
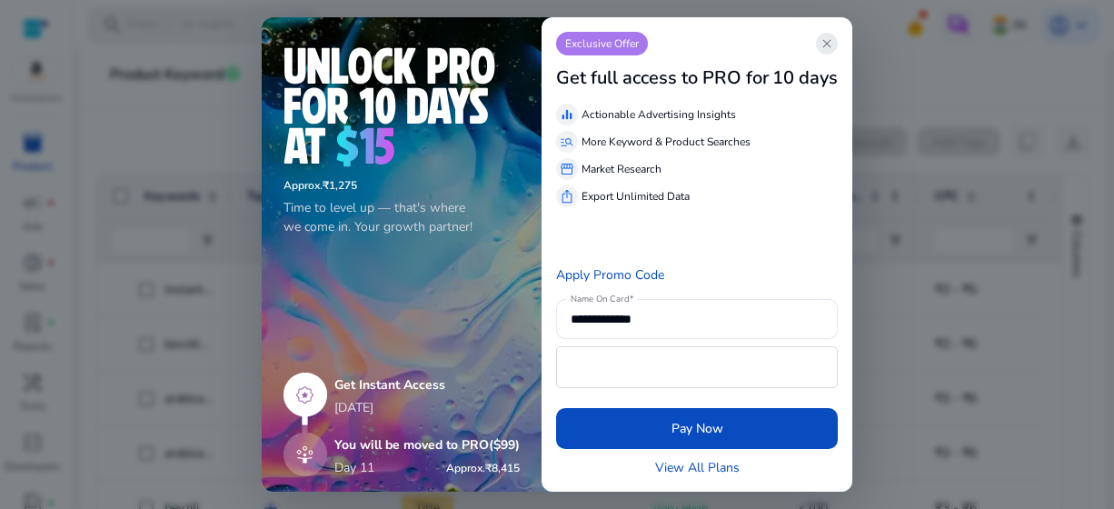
click at [834, 45] on span "close" at bounding box center [827, 43] width 15 height 15
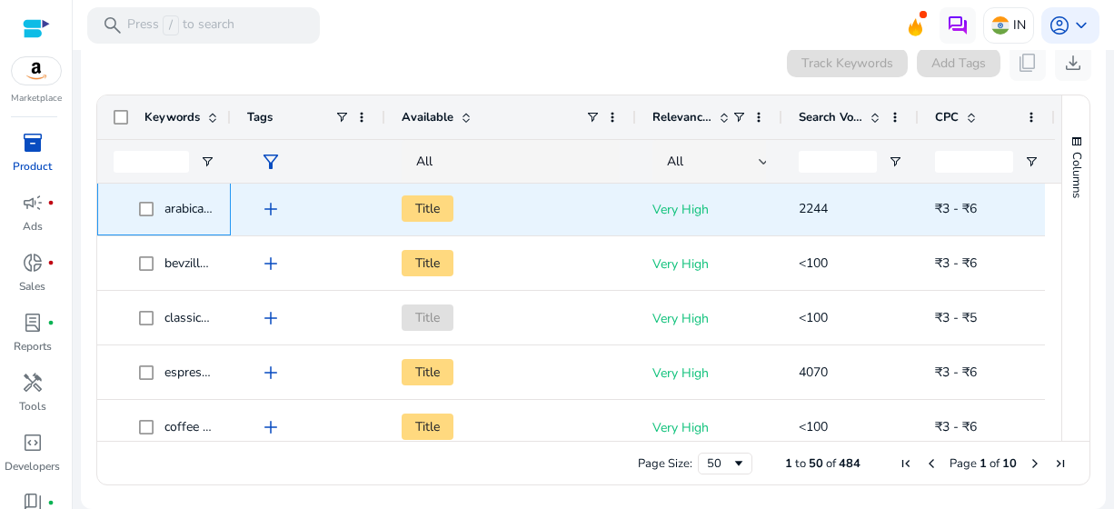
click at [171, 206] on span "arabica coffee" at bounding box center [203, 208] width 77 height 17
click at [154, 206] on span at bounding box center [151, 208] width 25 height 37
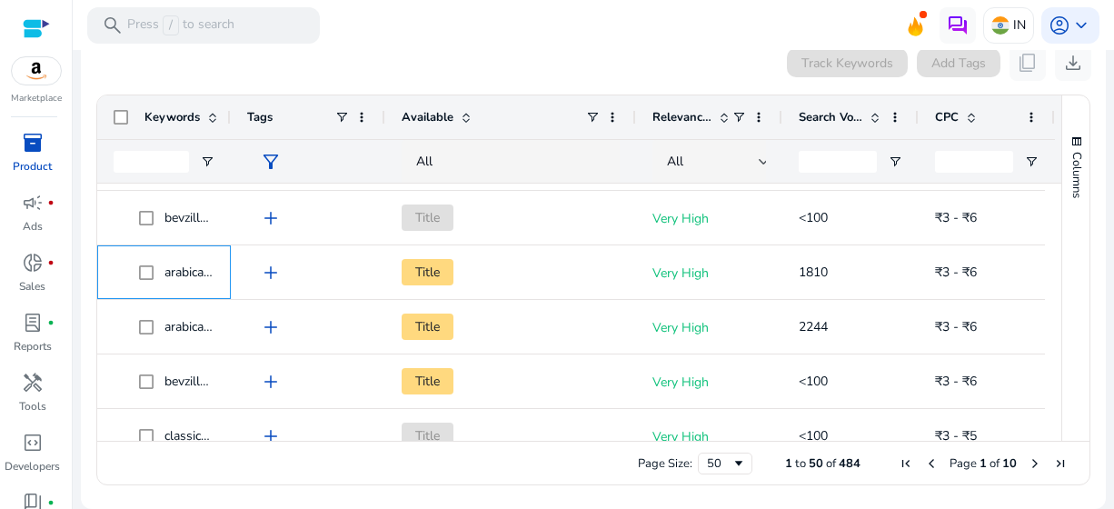
click at [219, 299] on div "arabica coffee powder" at bounding box center [164, 272] width 134 height 54
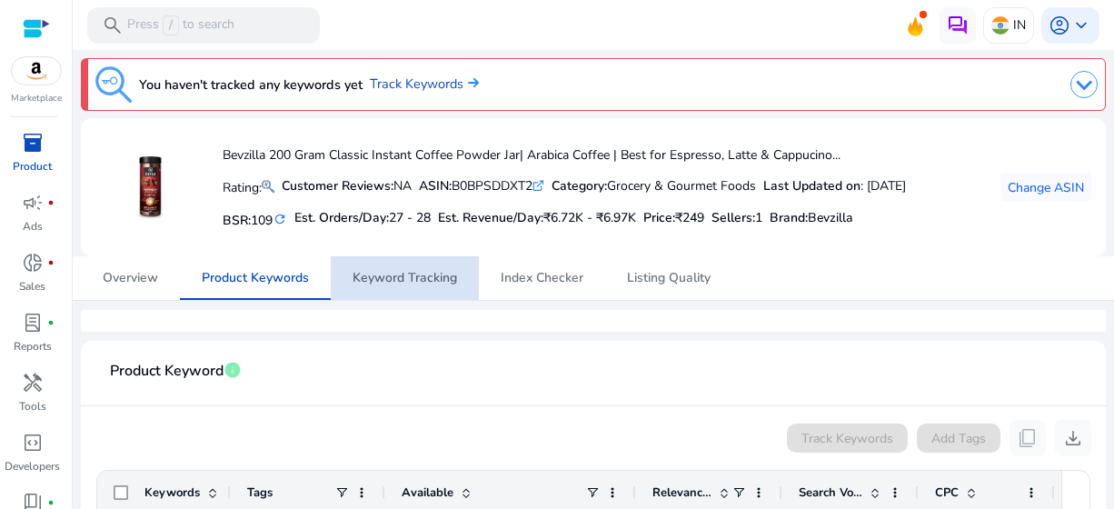
click at [384, 283] on span "Keyword Tracking" at bounding box center [405, 278] width 105 height 13
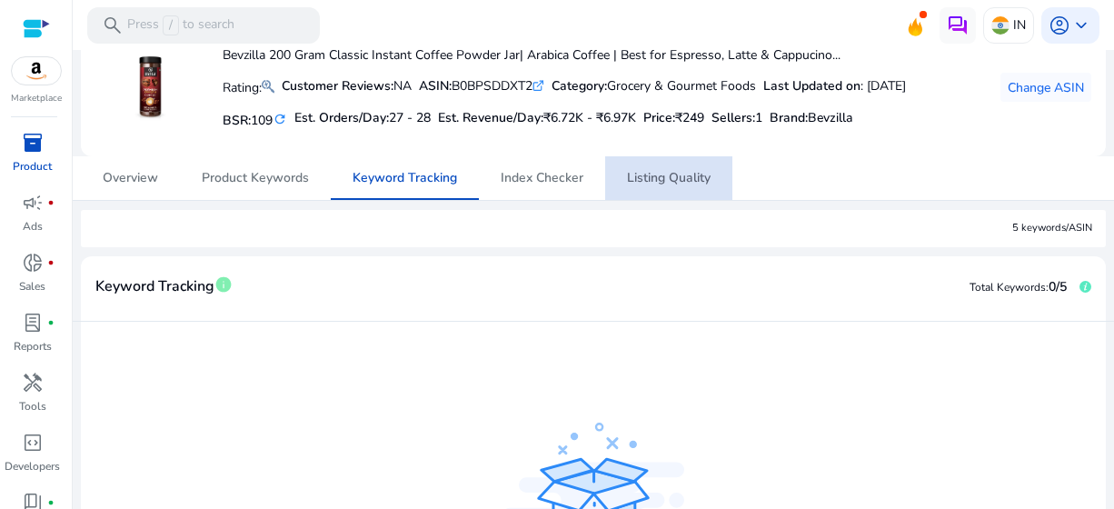
click at [677, 177] on span "Listing Quality" at bounding box center [669, 178] width 84 height 13
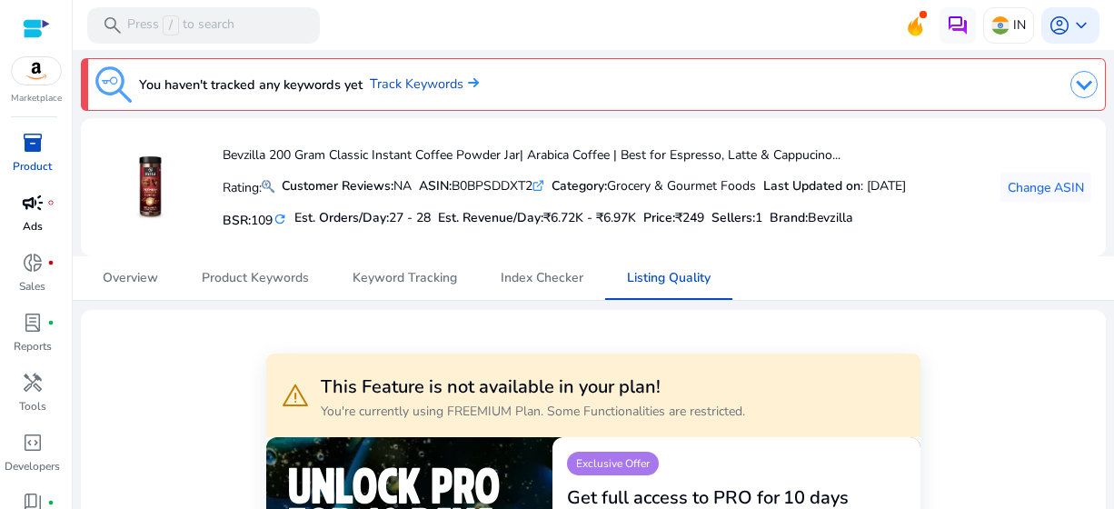
click at [29, 220] on p "Ads" at bounding box center [33, 226] width 20 height 16
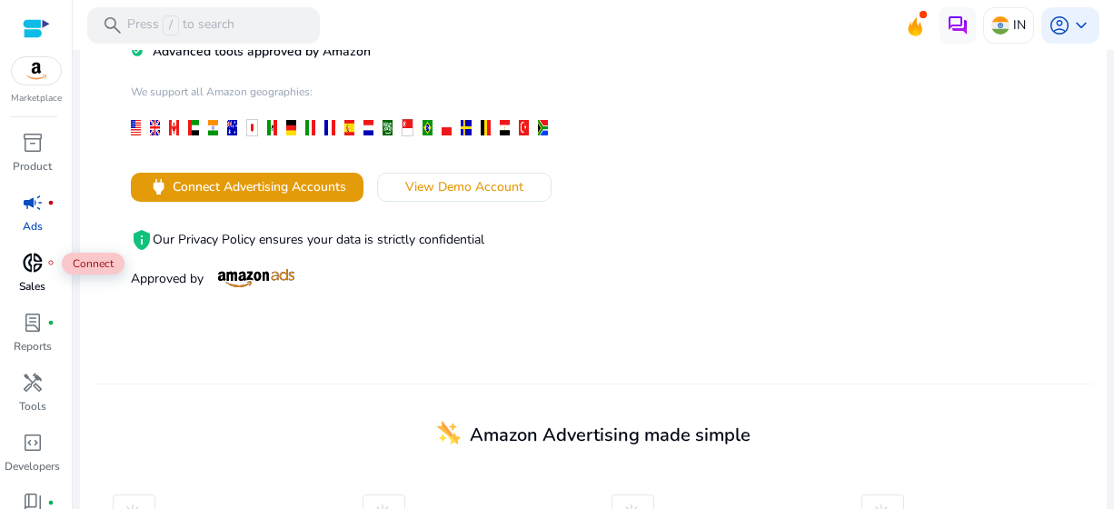
click at [47, 270] on div "donut_small fiber_manual_record" at bounding box center [32, 262] width 51 height 29
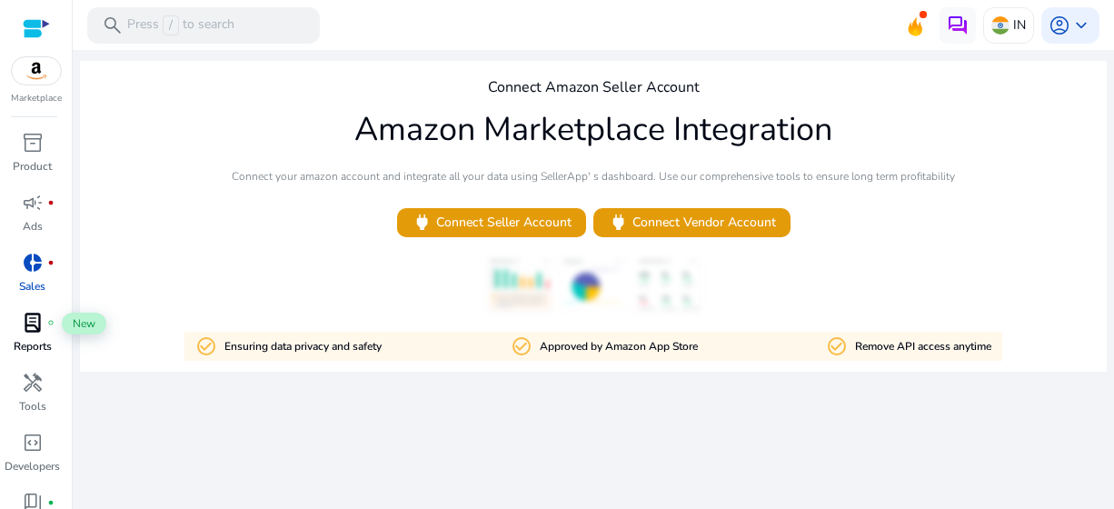
click at [35, 327] on span "lab_profile" at bounding box center [33, 323] width 22 height 22
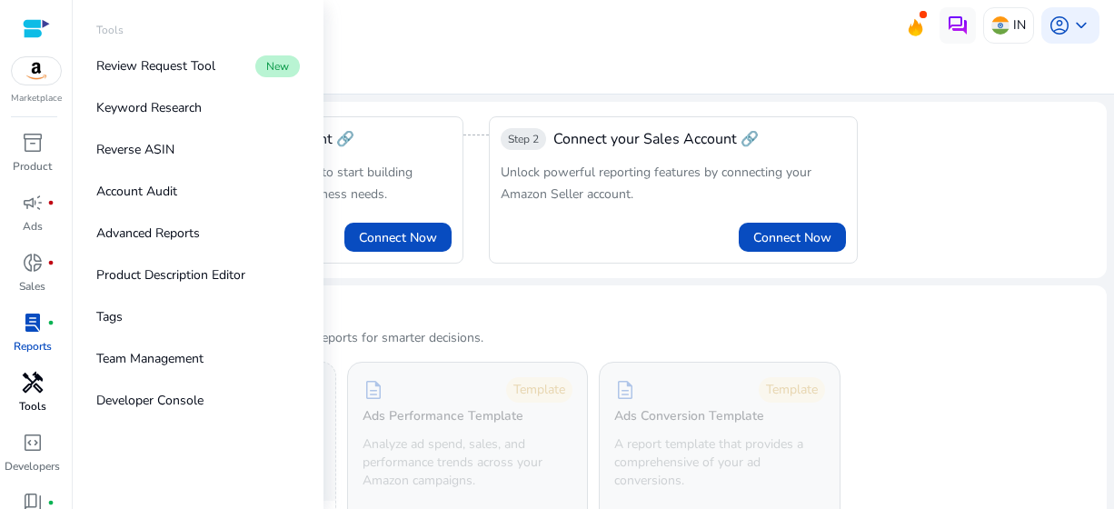
click at [25, 392] on span "handyman" at bounding box center [33, 383] width 22 height 22
click at [32, 388] on span "handyman" at bounding box center [33, 383] width 22 height 22
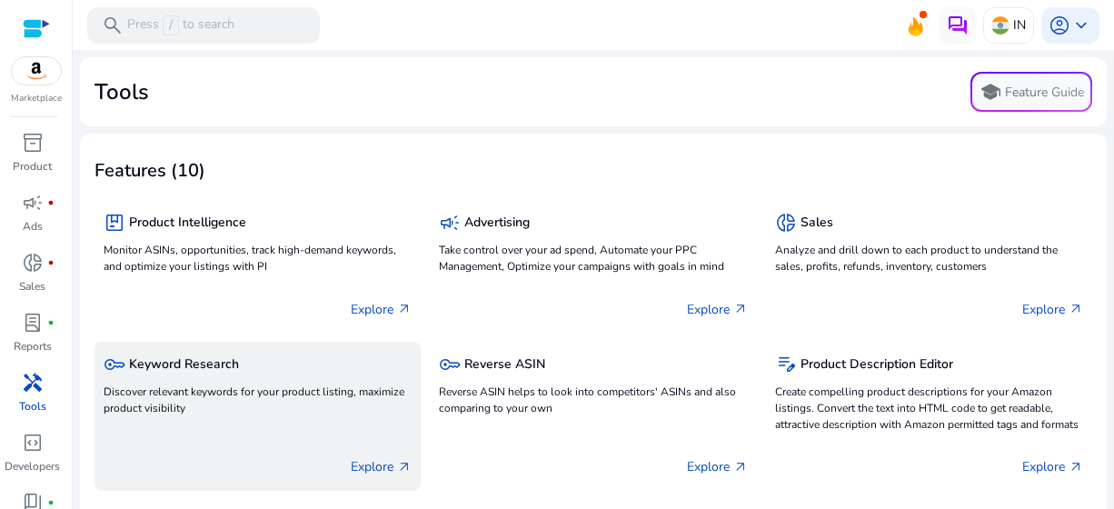
click at [281, 410] on p "Discover relevant keywords for your product listing, maximize product visibility" at bounding box center [258, 400] width 308 height 33
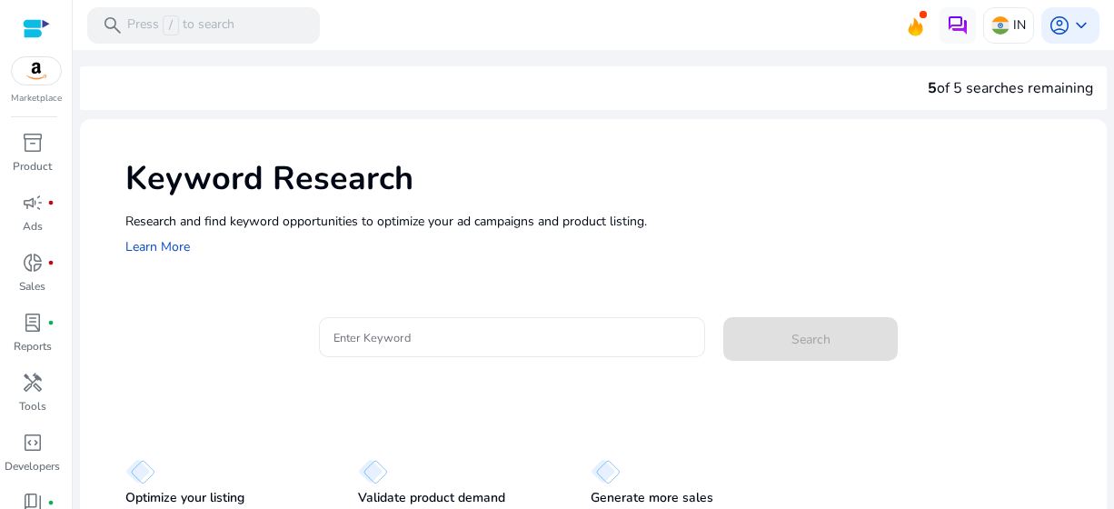
click at [455, 335] on input "Enter Keyword" at bounding box center [513, 337] width 358 height 20
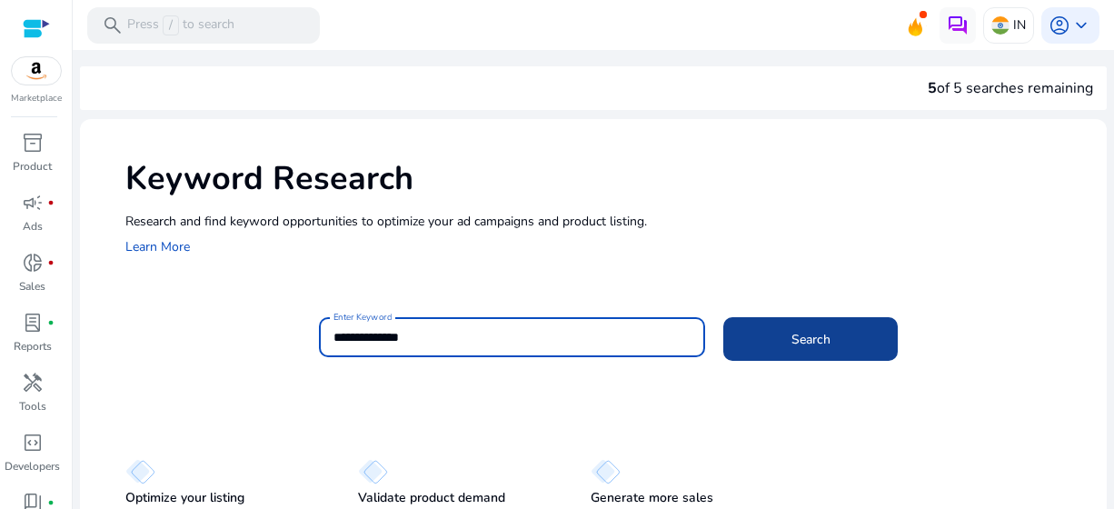
type input "**********"
click at [755, 336] on span at bounding box center [810, 339] width 175 height 44
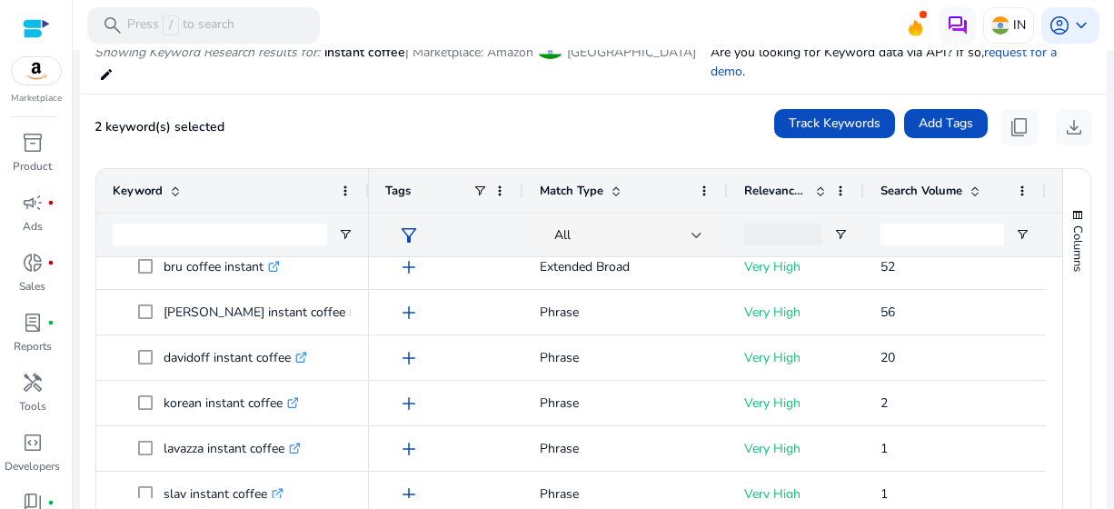
scroll to position [1349, 0]
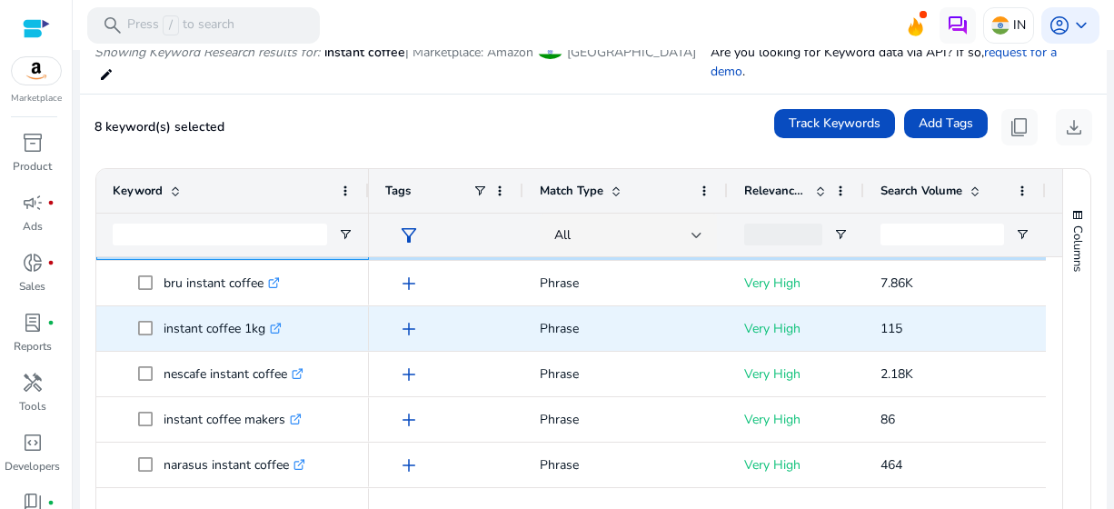
scroll to position [434, 0]
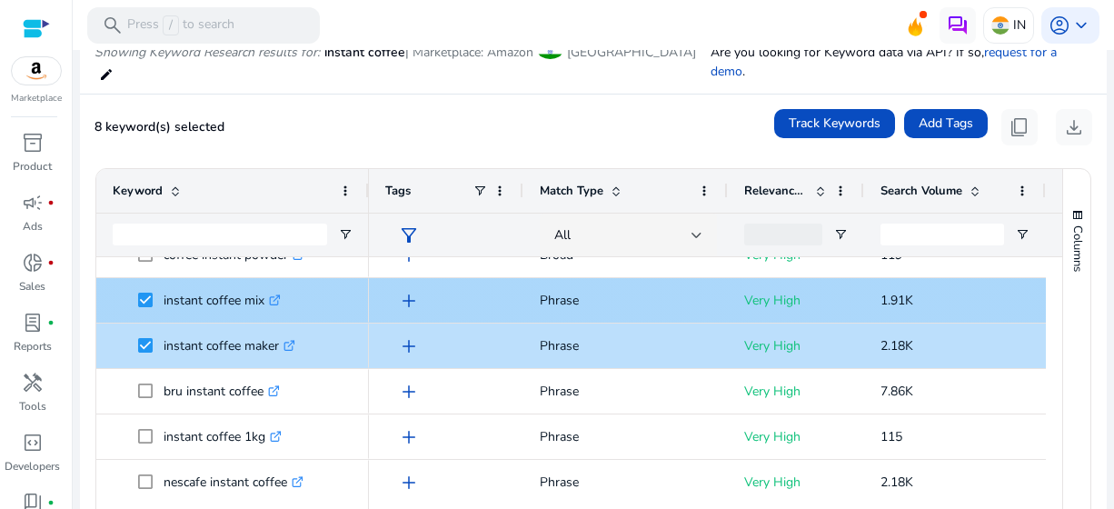
click at [141, 290] on span at bounding box center [150, 300] width 25 height 37
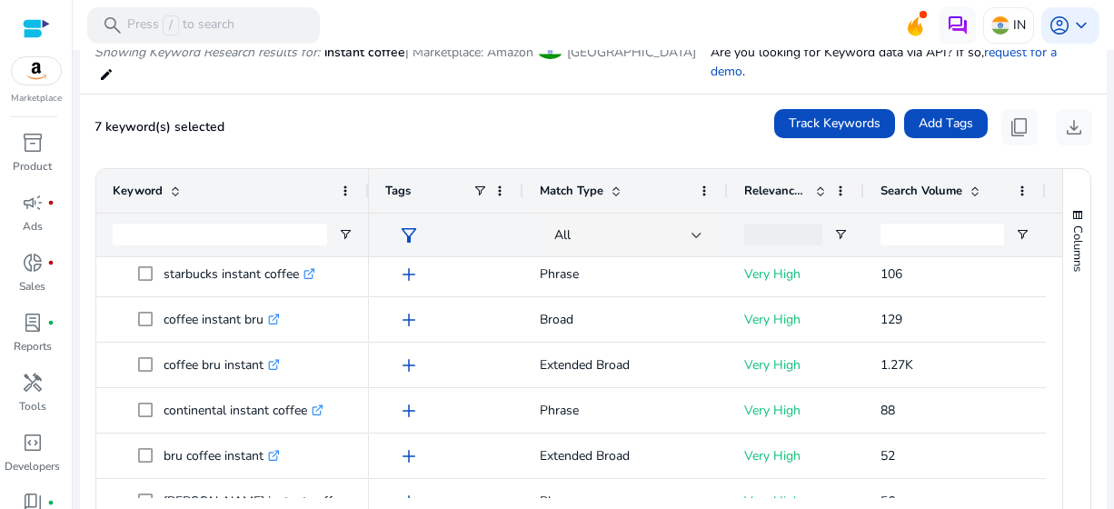
scroll to position [0, 0]
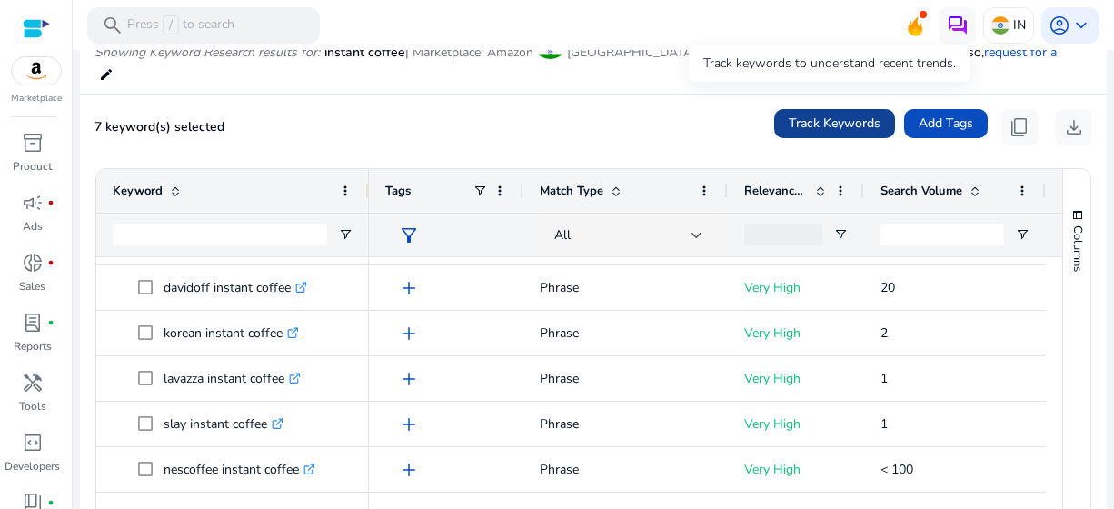
click at [789, 114] on span "Track Keywords" at bounding box center [835, 123] width 92 height 19
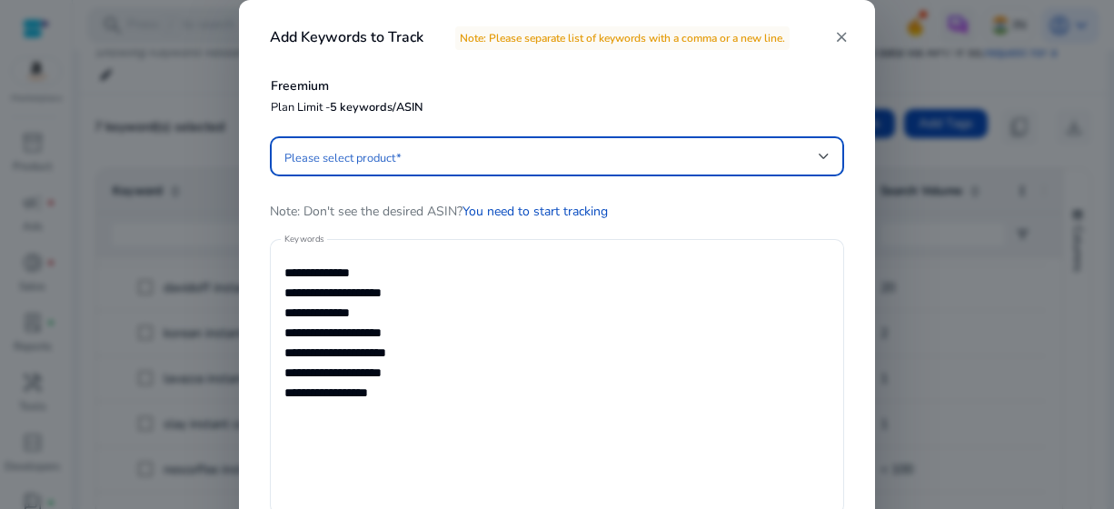
click at [586, 160] on span at bounding box center [551, 156] width 534 height 20
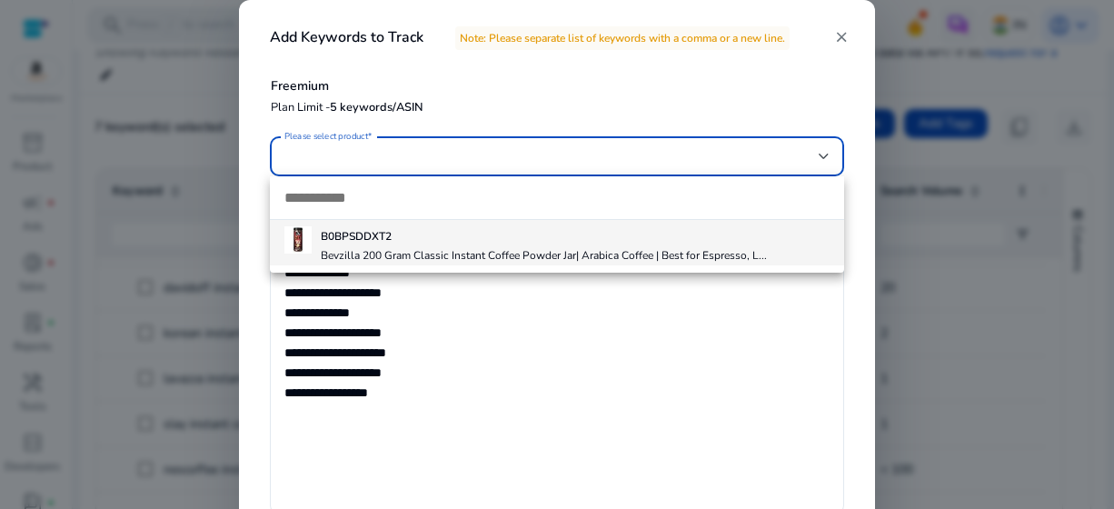
click at [552, 339] on div at bounding box center [557, 254] width 1114 height 509
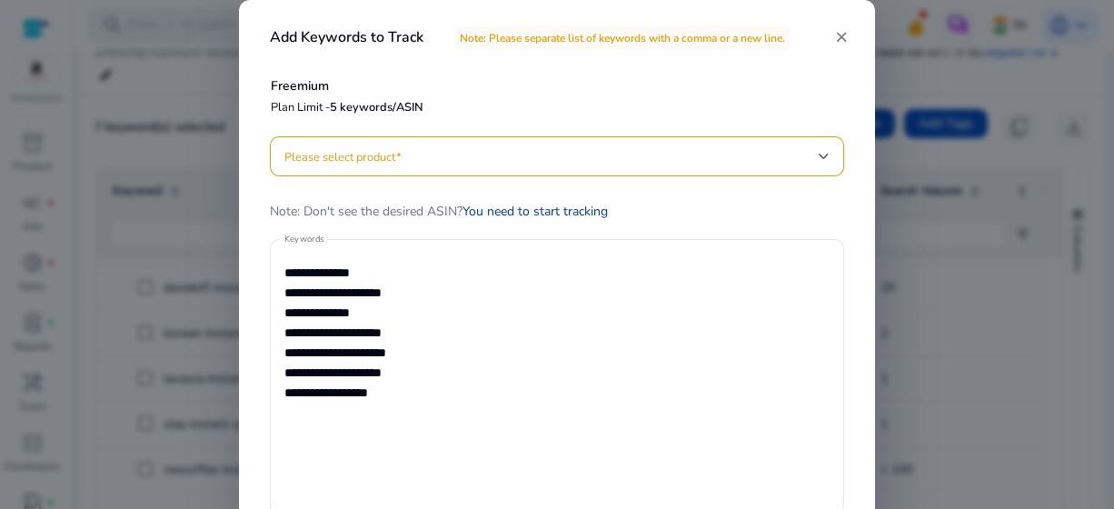
click at [496, 215] on link "You need to start tracking" at bounding box center [535, 211] width 145 height 17
click at [385, 161] on span at bounding box center [551, 156] width 534 height 20
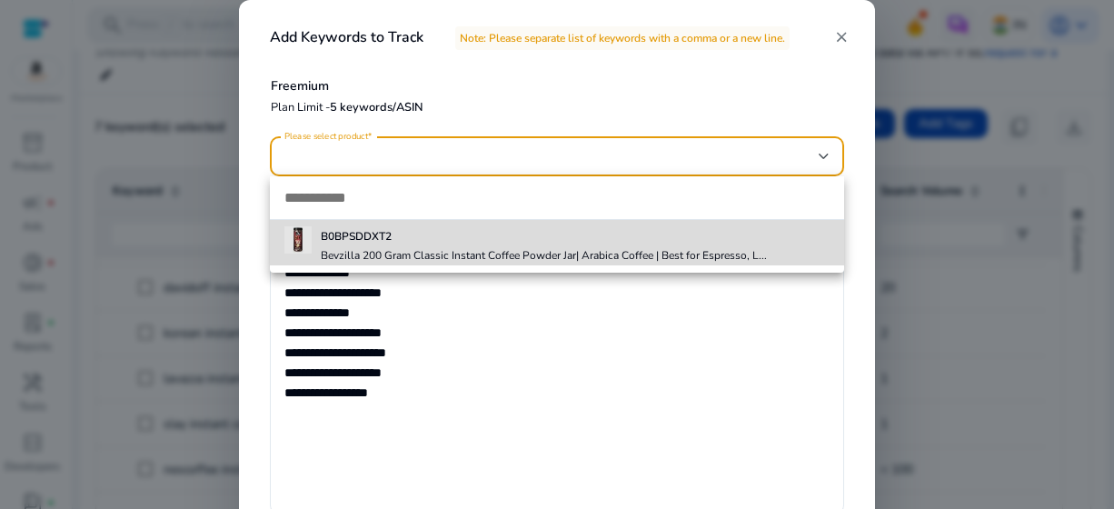
click at [376, 238] on h5 "B0BPSDDXT2" at bounding box center [544, 236] width 446 height 15
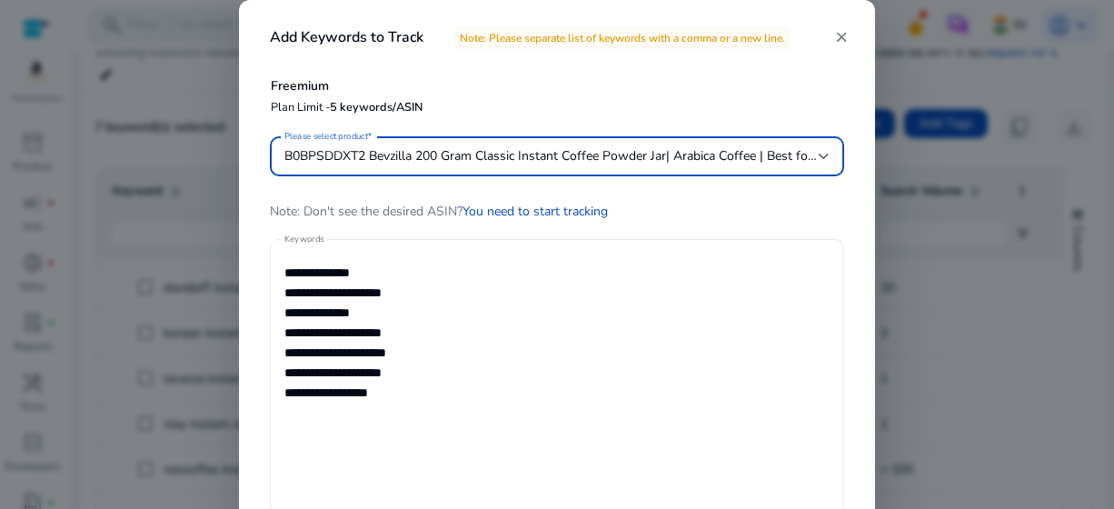
click at [360, 375] on textarea "**********" at bounding box center [556, 376] width 545 height 257
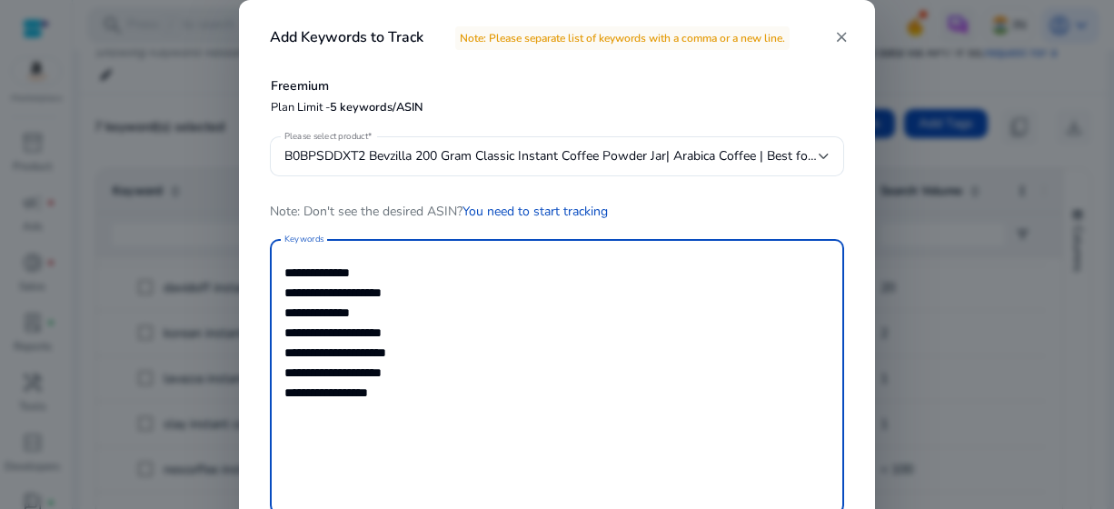
click at [384, 403] on textarea "**********" at bounding box center [556, 376] width 545 height 257
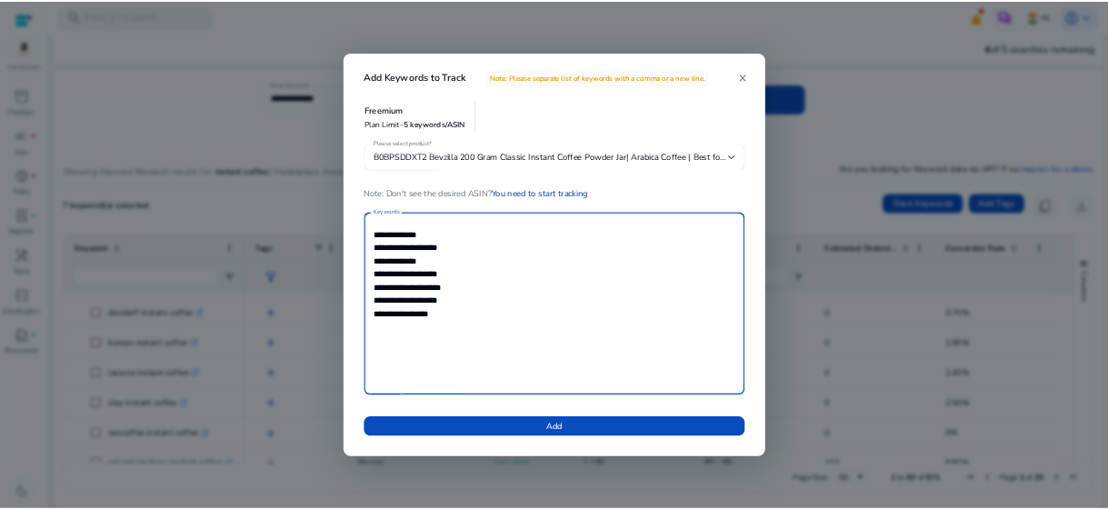
scroll to position [1082, 0]
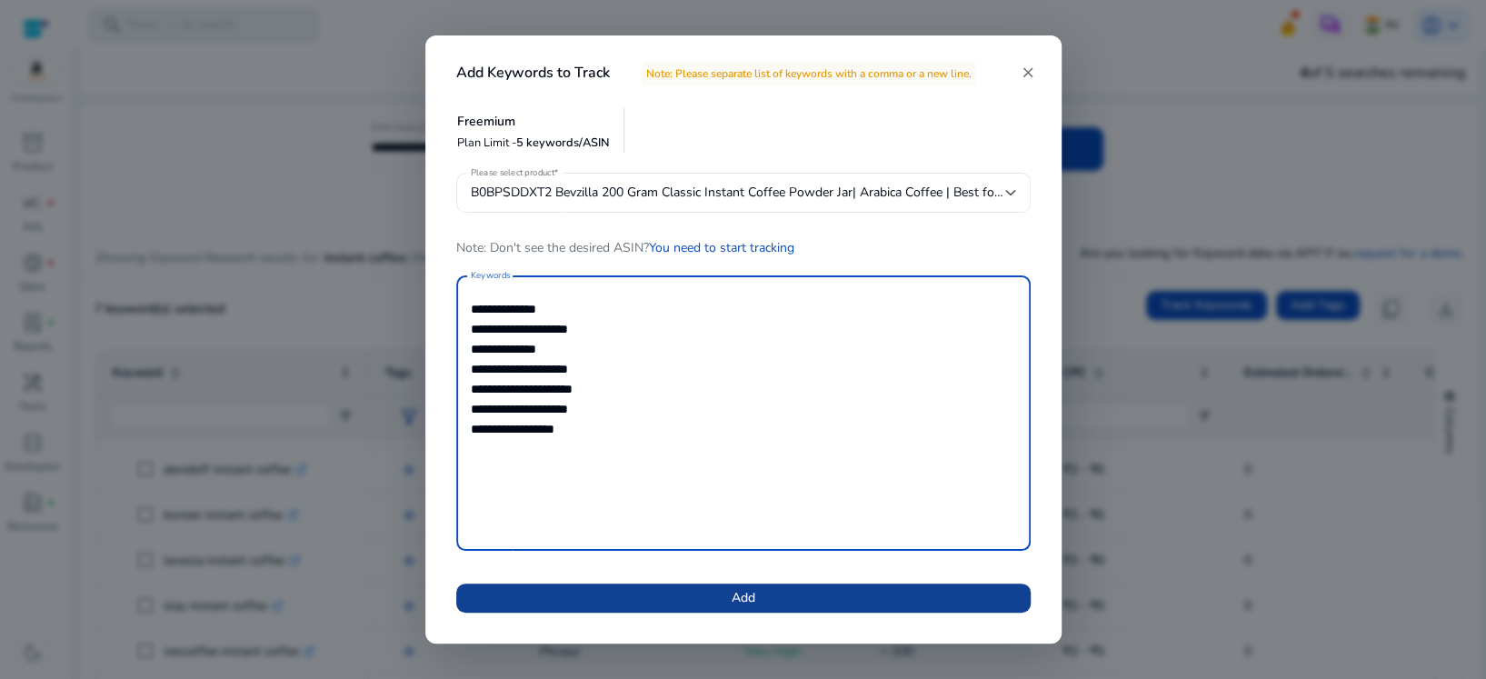
click at [650, 508] on span at bounding box center [743, 598] width 574 height 44
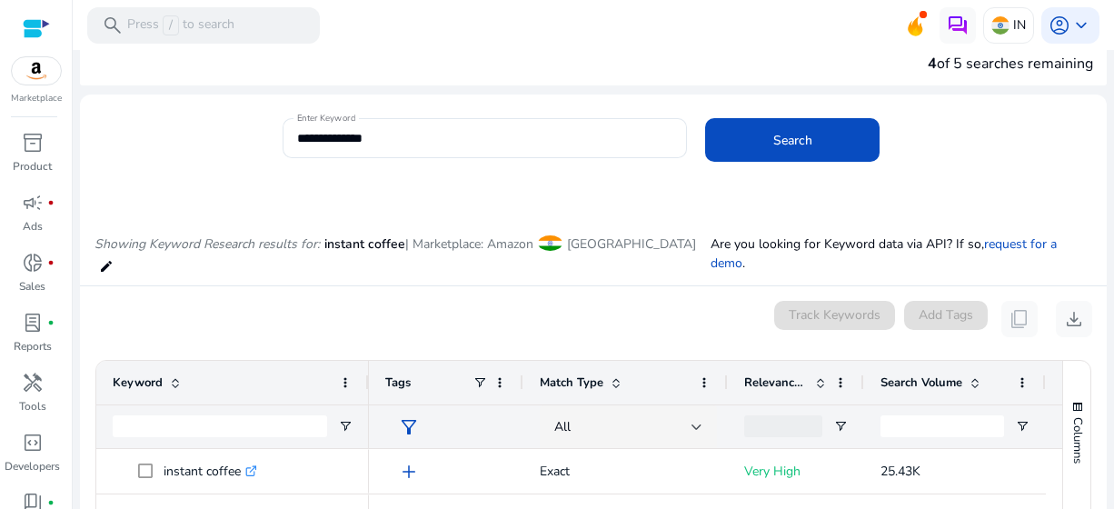
scroll to position [0, 0]
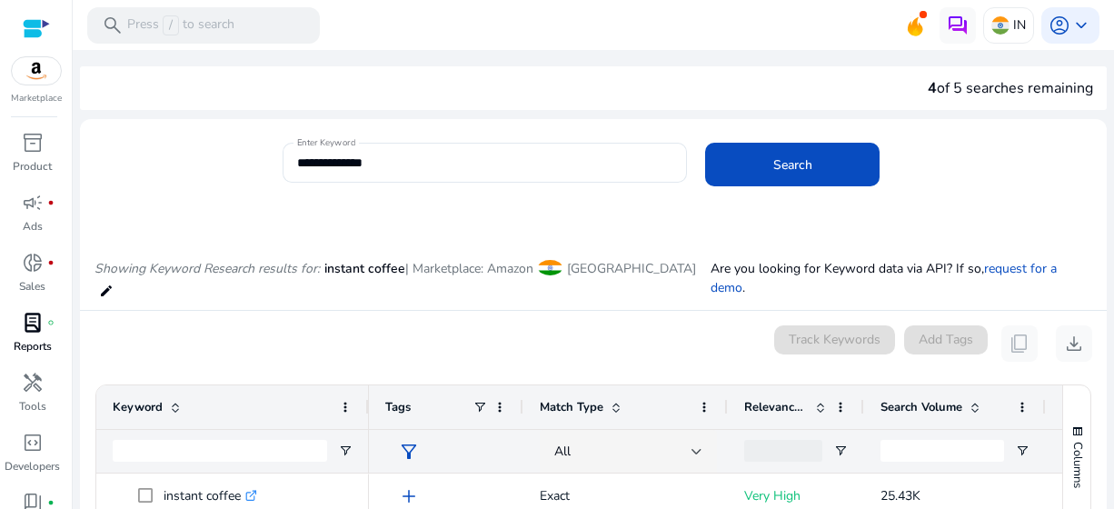
click at [39, 334] on span "lab_profile" at bounding box center [33, 323] width 22 height 22
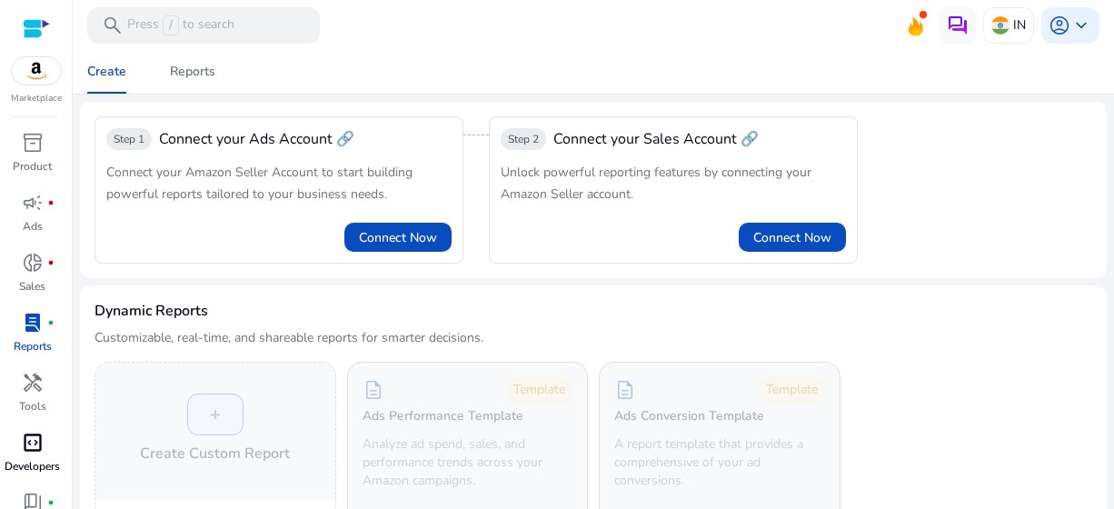
scroll to position [91, 0]
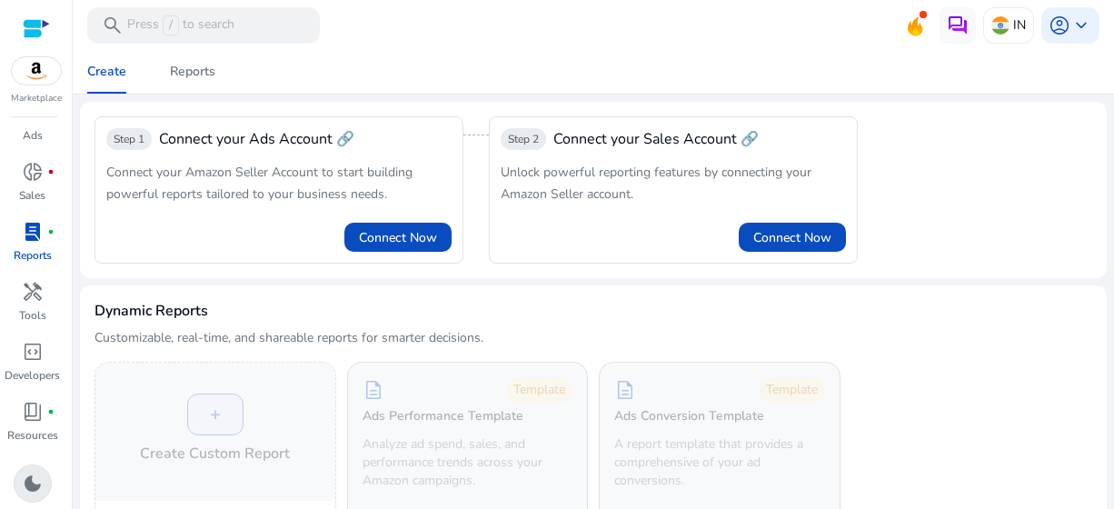
click at [32, 479] on span "dark_mode" at bounding box center [33, 484] width 22 height 22
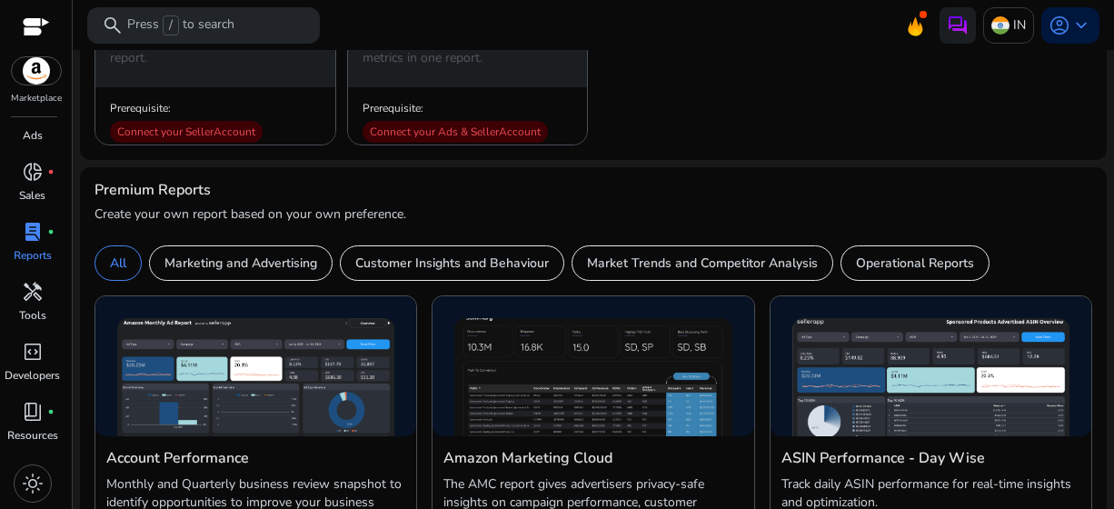
scroll to position [818, 0]
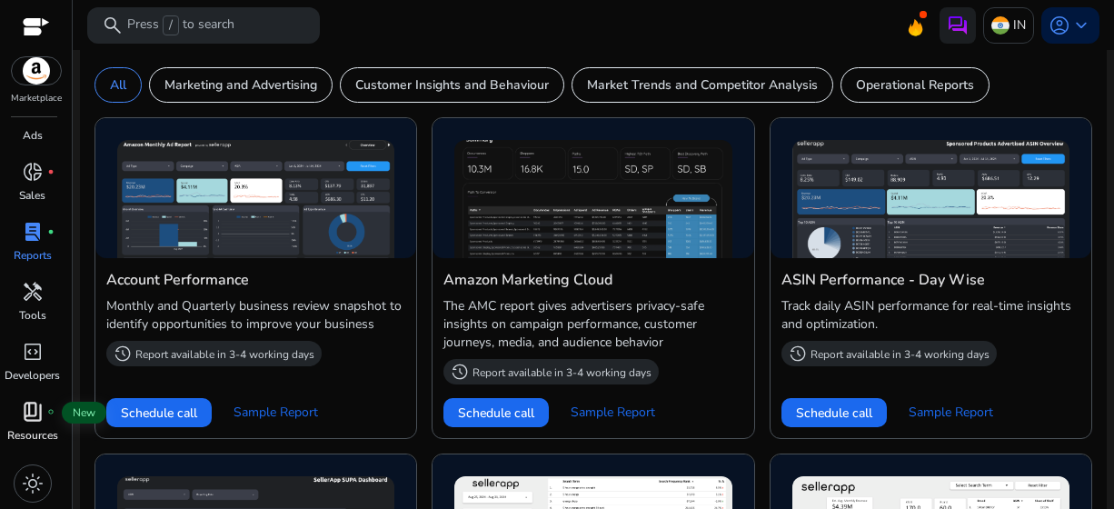
click at [37, 411] on span "book_4" at bounding box center [33, 412] width 22 height 22
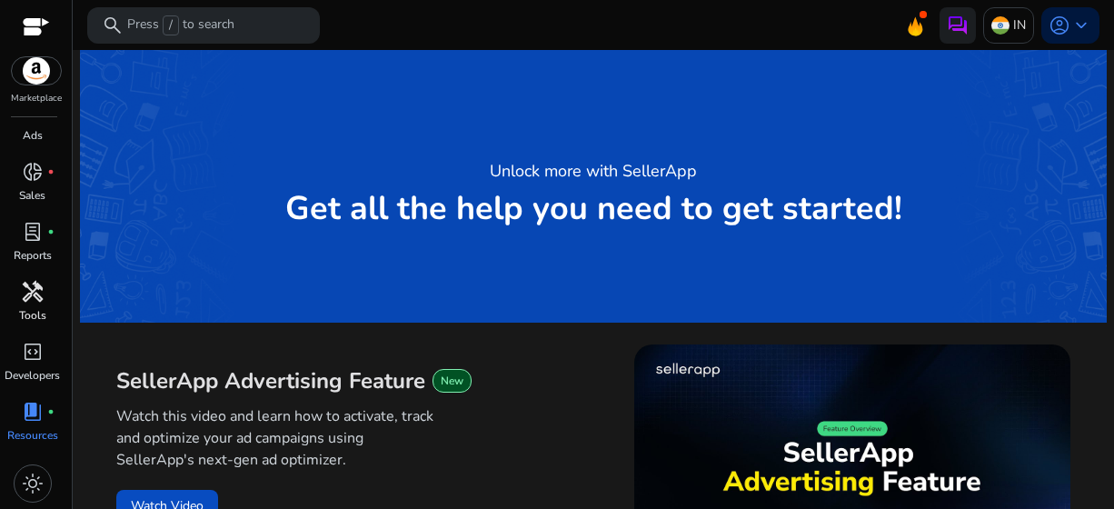
click at [45, 288] on div "handyman" at bounding box center [32, 291] width 51 height 29
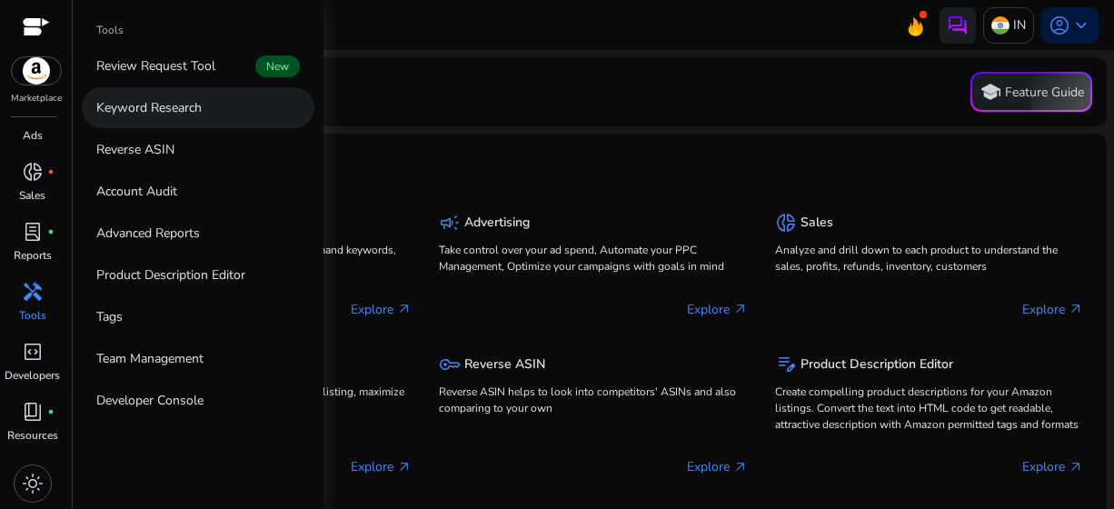
click at [130, 105] on p "Keyword Research" at bounding box center [148, 107] width 105 height 19
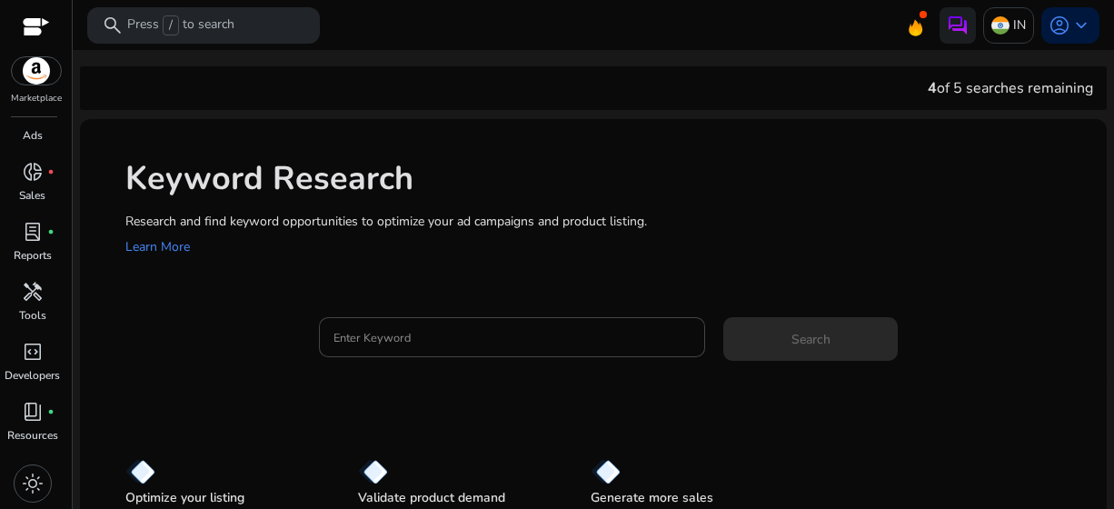
click at [381, 259] on div "Keyword Research Research and find keyword opportunities to optimize your ad ca…" at bounding box center [593, 206] width 1027 height 175
click at [1082, 25] on span "keyboard_arrow_down" at bounding box center [1082, 26] width 22 height 22
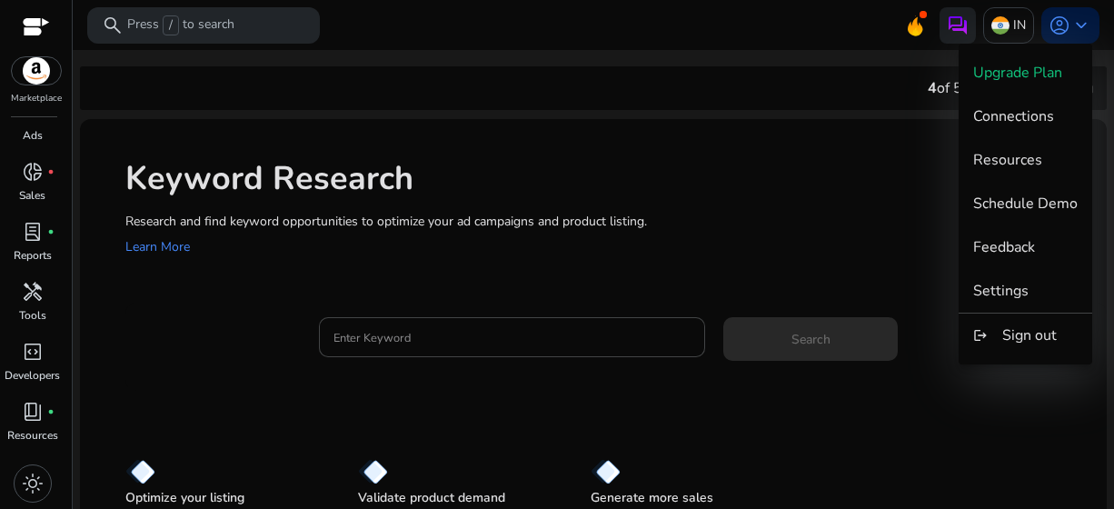
click at [1081, 22] on div at bounding box center [557, 254] width 1114 height 509
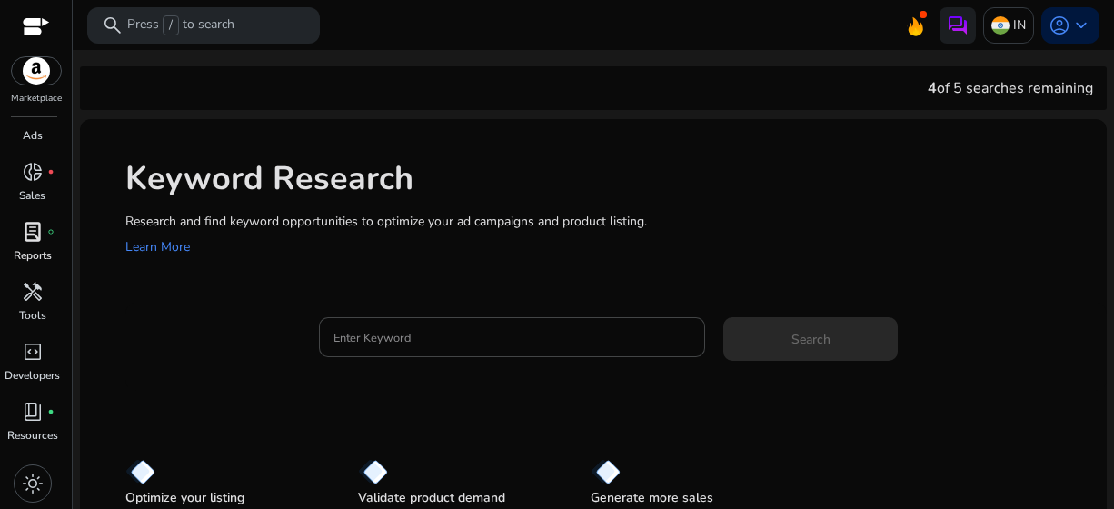
click at [44, 252] on p "Reports" at bounding box center [33, 255] width 38 height 16
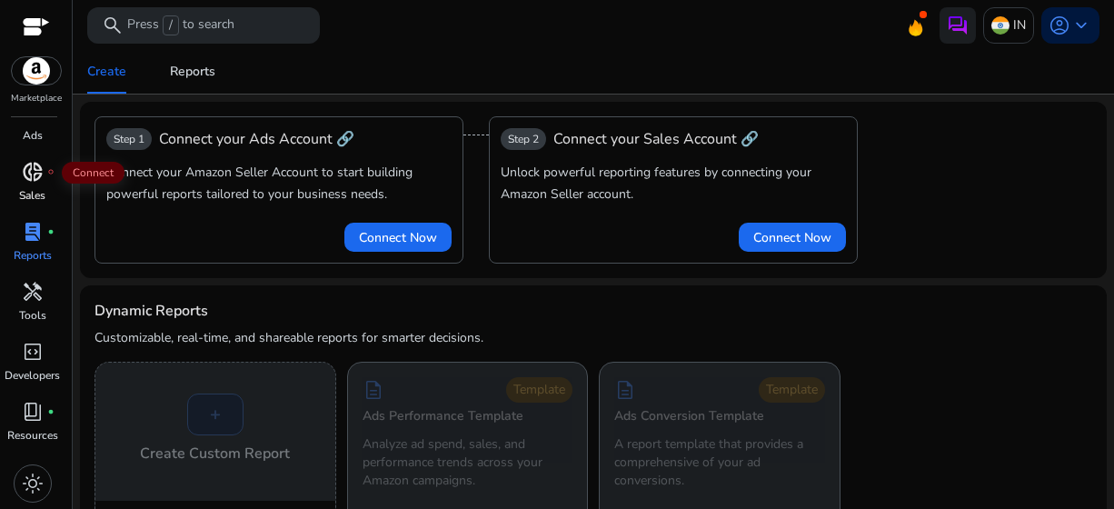
click at [35, 182] on span "donut_small" at bounding box center [33, 172] width 22 height 22
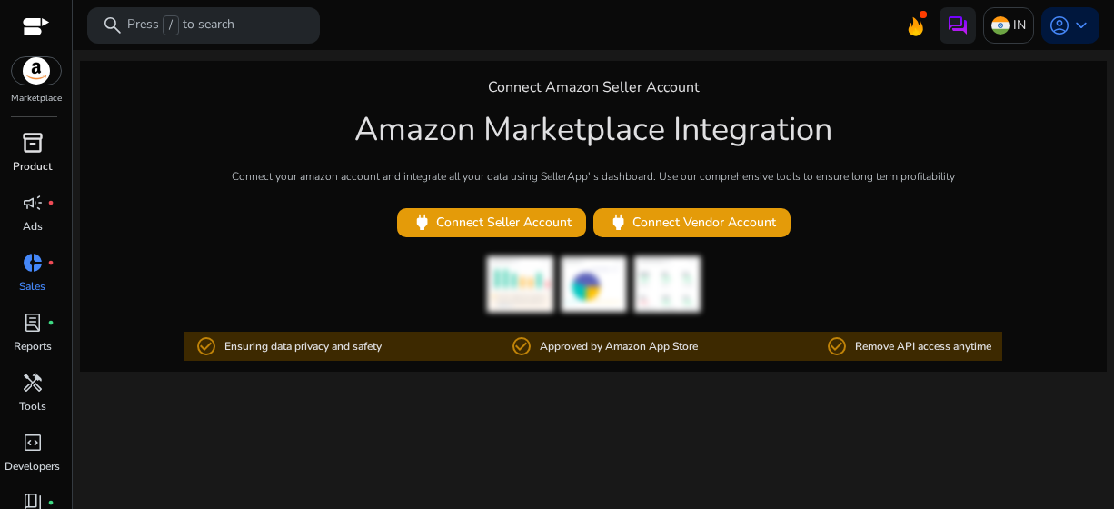
click at [34, 145] on span "inventory_2" at bounding box center [33, 143] width 22 height 22
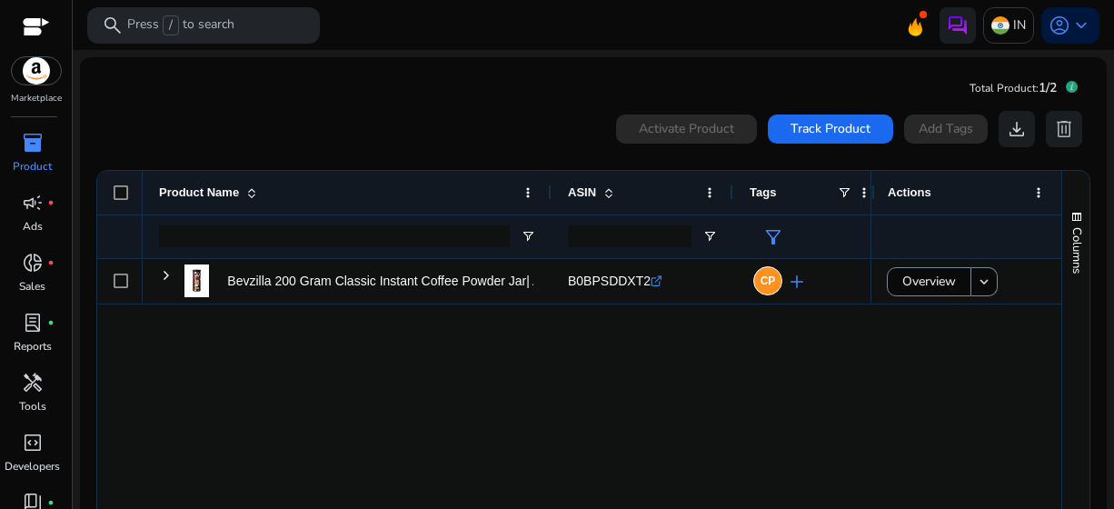
click at [353, 378] on div "Bevzilla 200 Gram Classic Instant Coffee Powder Jar| Arabica... B0BPSDDXT2 .st0…" at bounding box center [507, 384] width 728 height 251
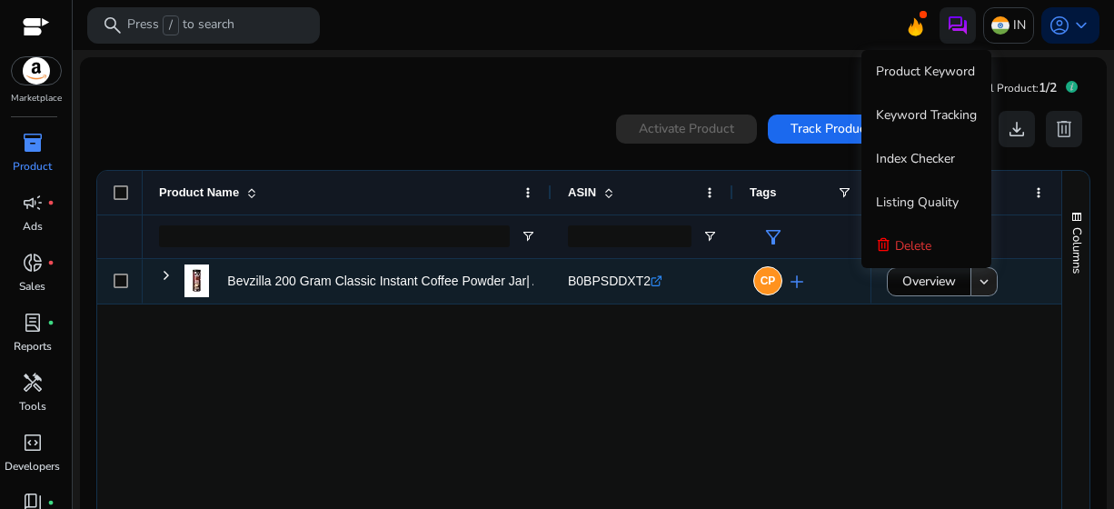
click at [978, 284] on mat-icon "keyboard_arrow_down" at bounding box center [984, 282] width 16 height 16
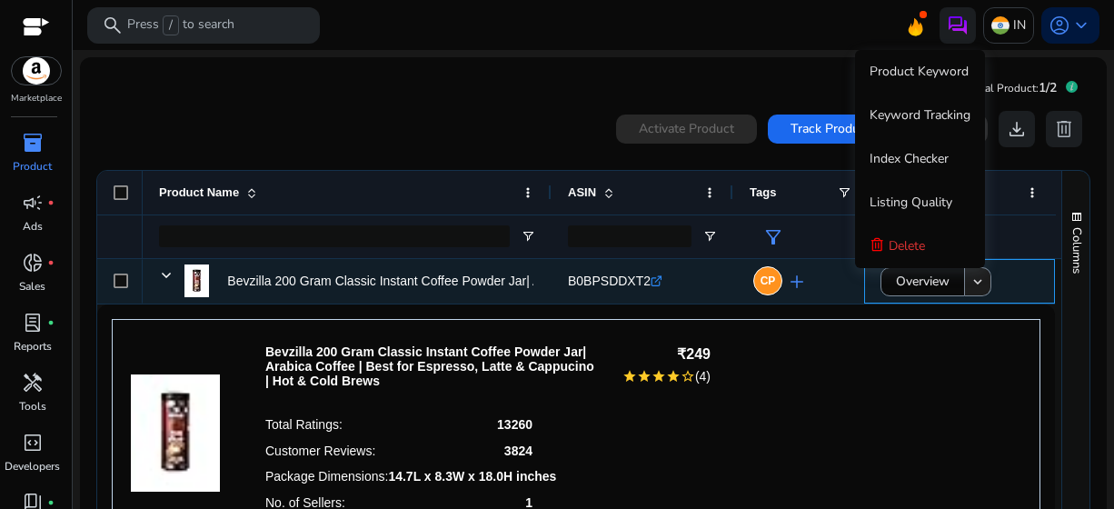
click at [973, 297] on span at bounding box center [977, 282] width 25 height 44
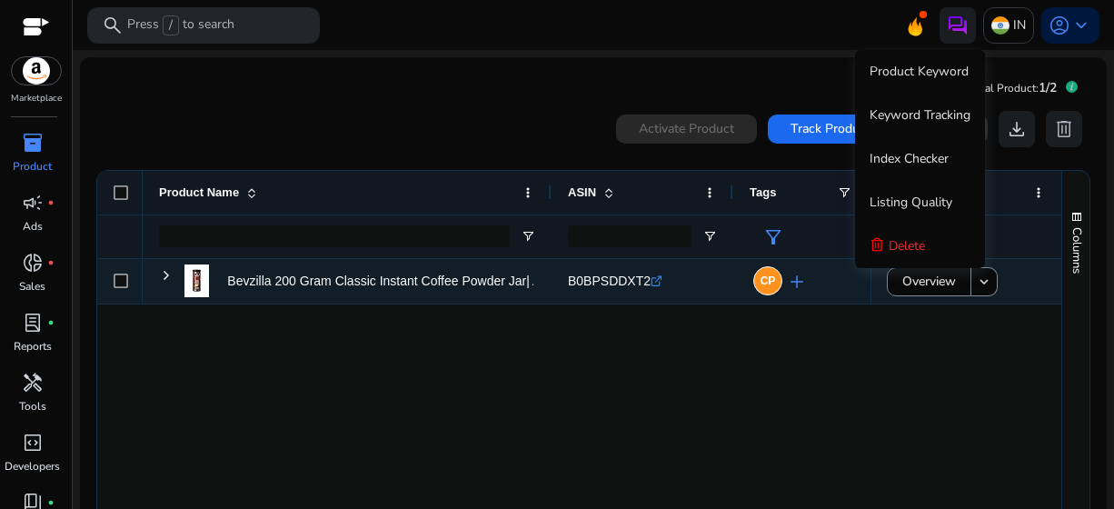
click at [600, 284] on span "B0BPSDDXT2" at bounding box center [609, 281] width 83 height 15
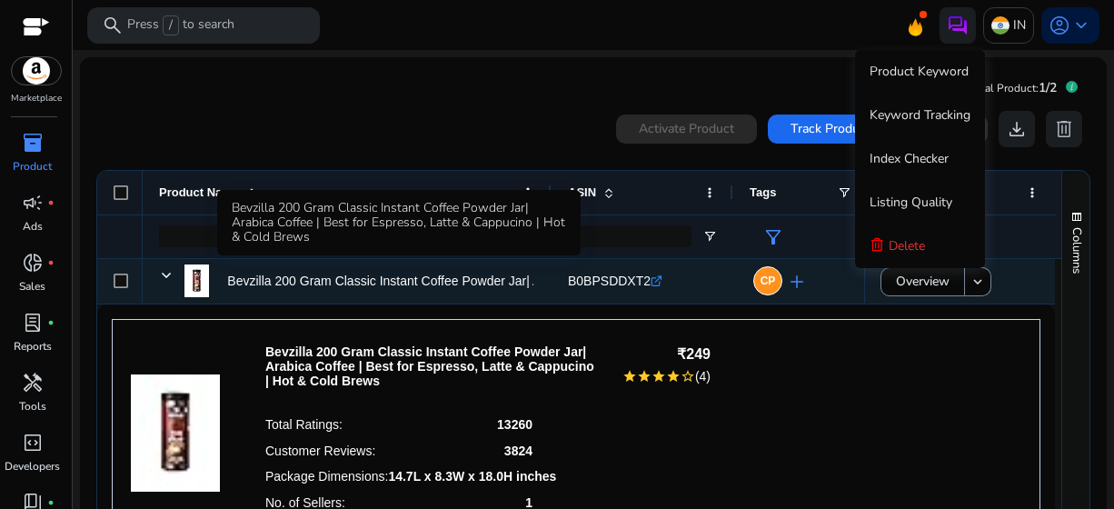
click at [444, 283] on p "Bevzilla 200 Gram Classic Instant Coffee Powder Jar| Arabica..." at bounding box center [406, 281] width 359 height 37
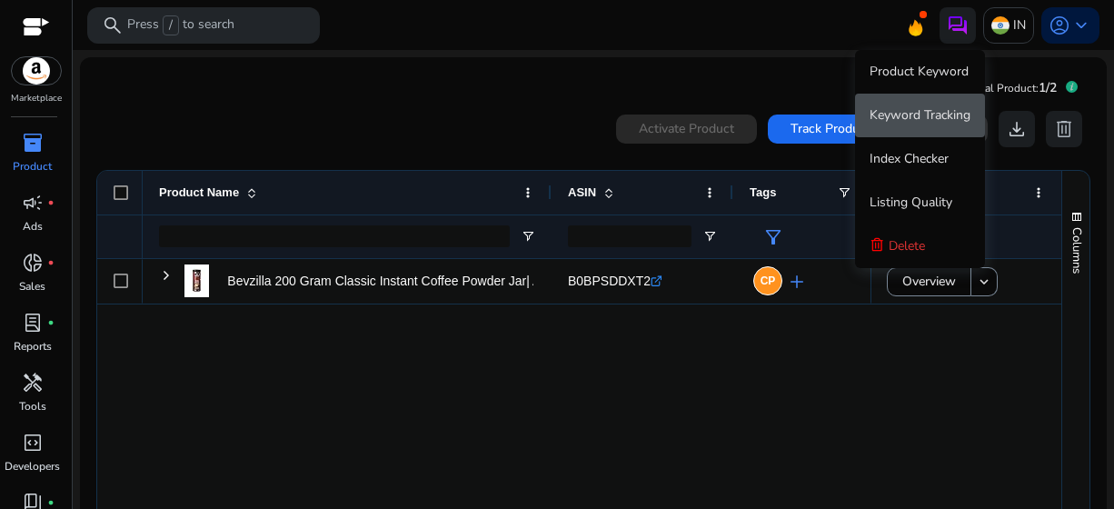
click at [896, 122] on span "Keyword Tracking" at bounding box center [920, 114] width 101 height 17
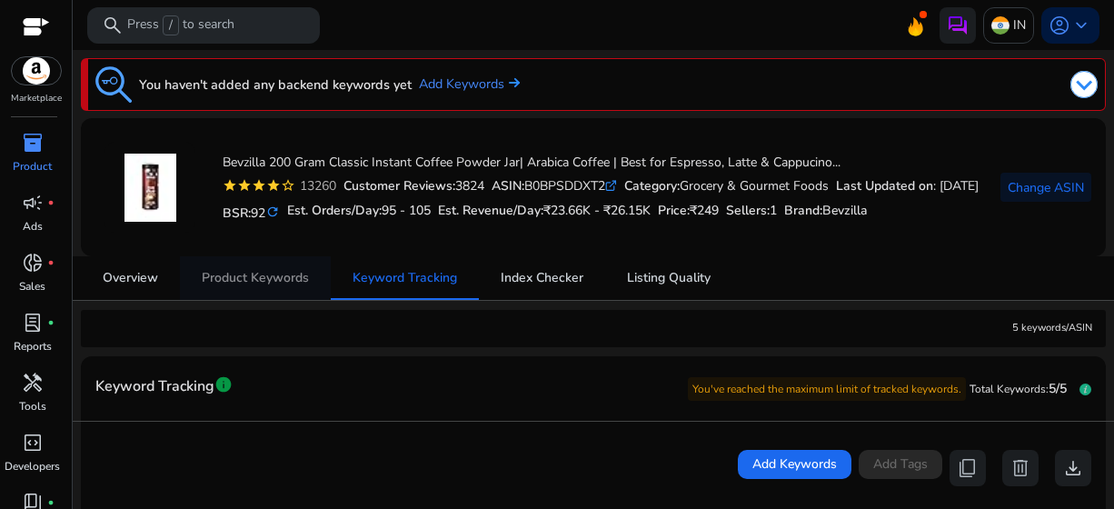
click at [308, 294] on span "Product Keywords" at bounding box center [255, 278] width 107 height 44
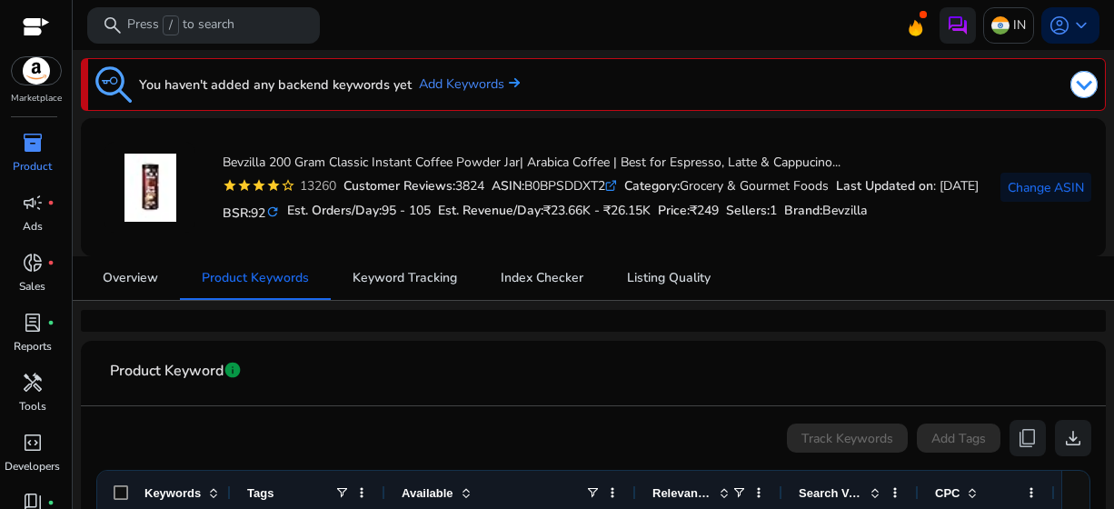
click at [590, 253] on mat-card "Bevzilla 200 Gram Classic Instant Coffee Powder Jar| Arabica Coffee | Best for …" at bounding box center [593, 187] width 1025 height 138
